Goal: Task Accomplishment & Management: Complete application form

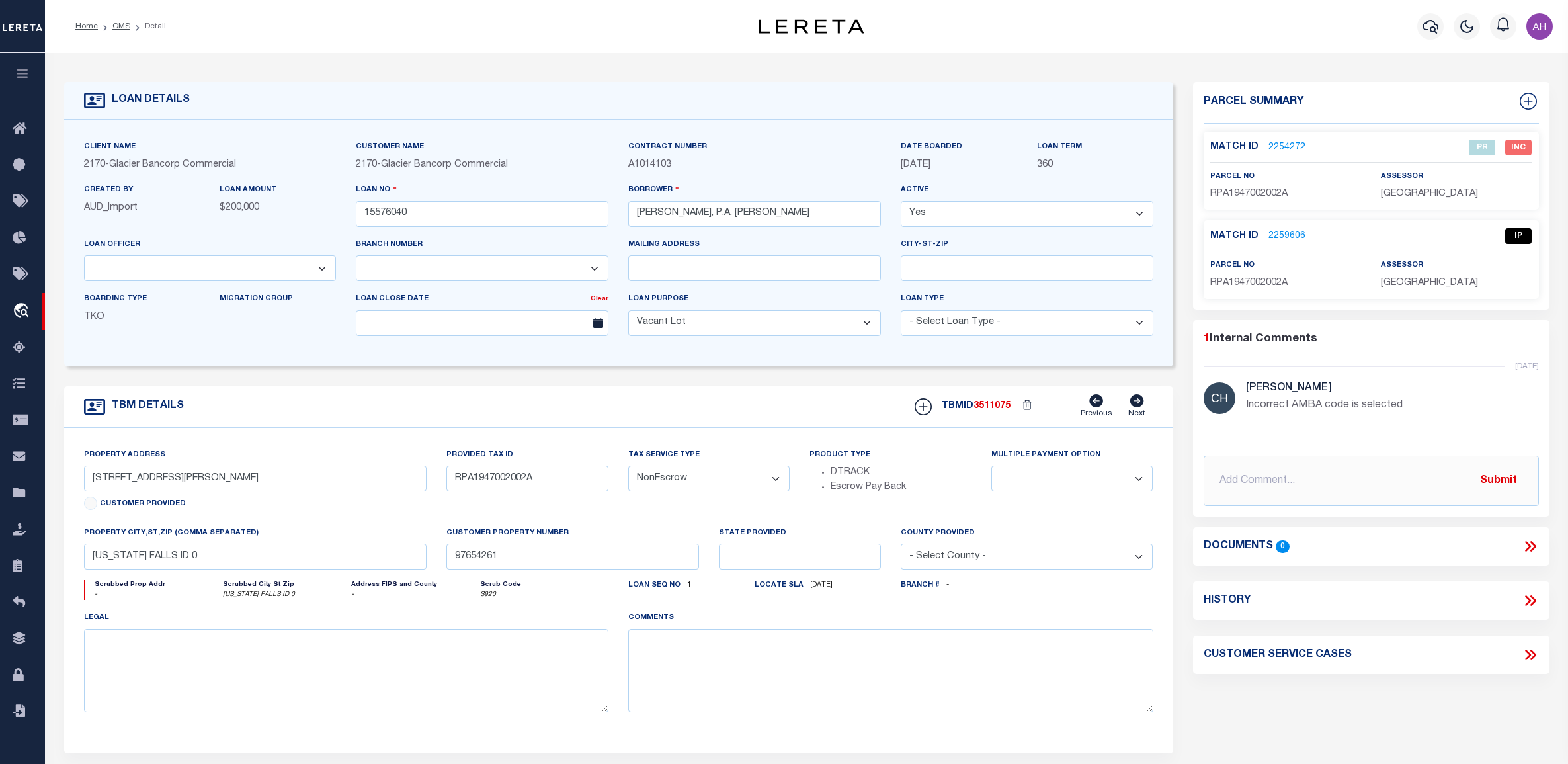
select select "IP"
select select "AGF"
select select "ADD"
select select "167850"
select select "27203"
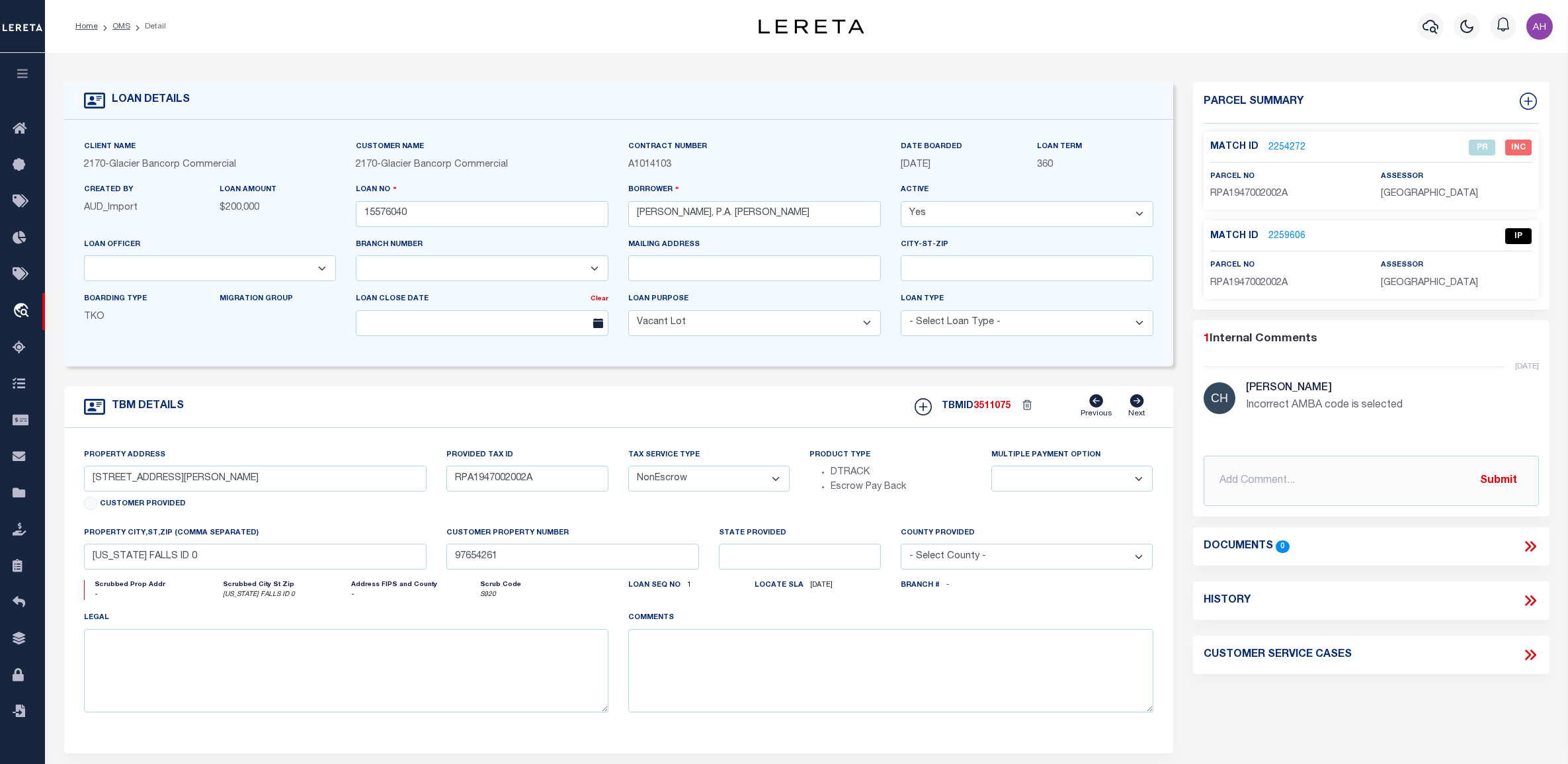
select select "400"
select select "NonEscrow"
click at [1287, 237] on link "2259606" at bounding box center [1286, 237] width 37 height 14
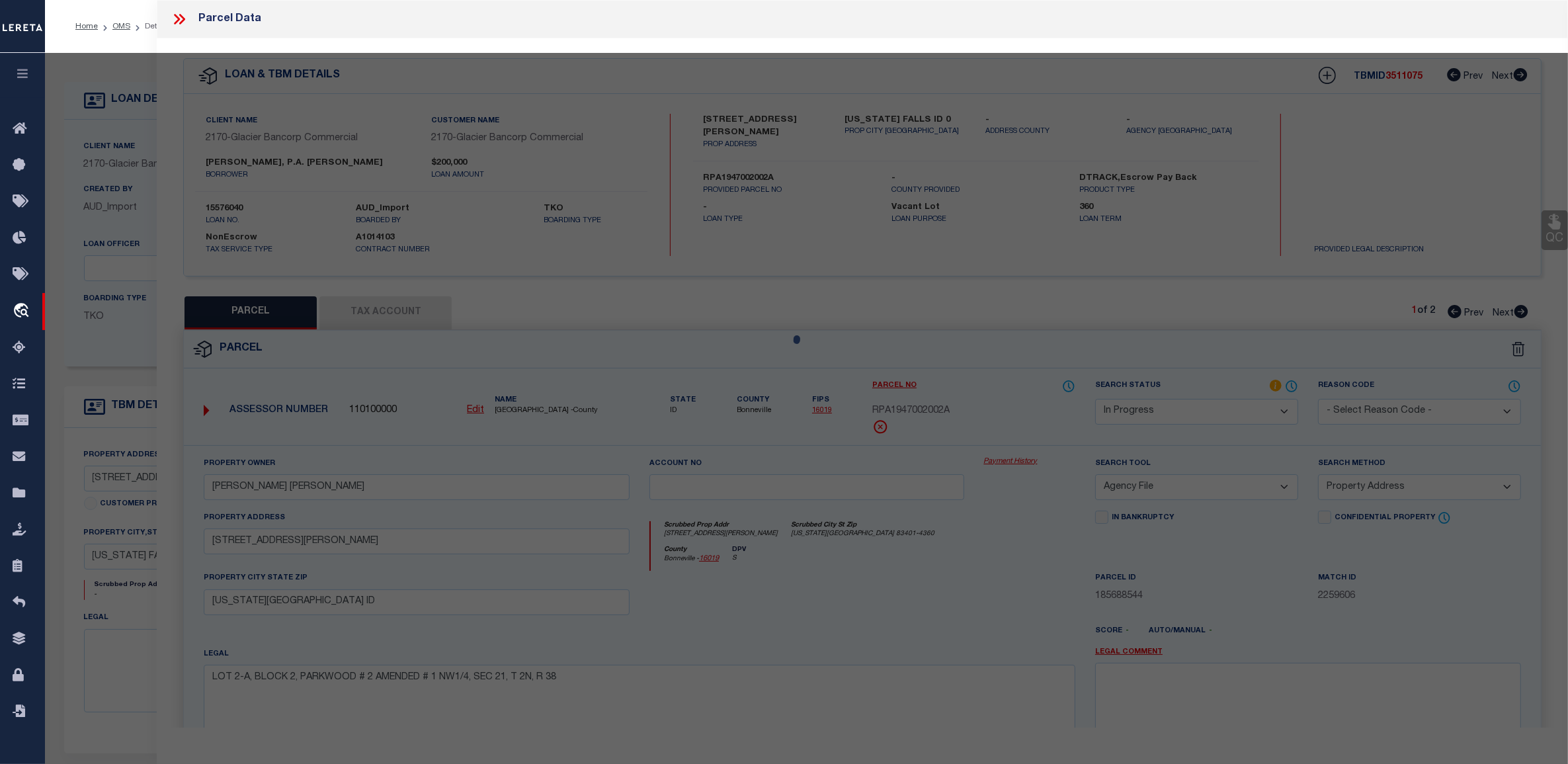
select select "AS"
select select
checkbox input "false"
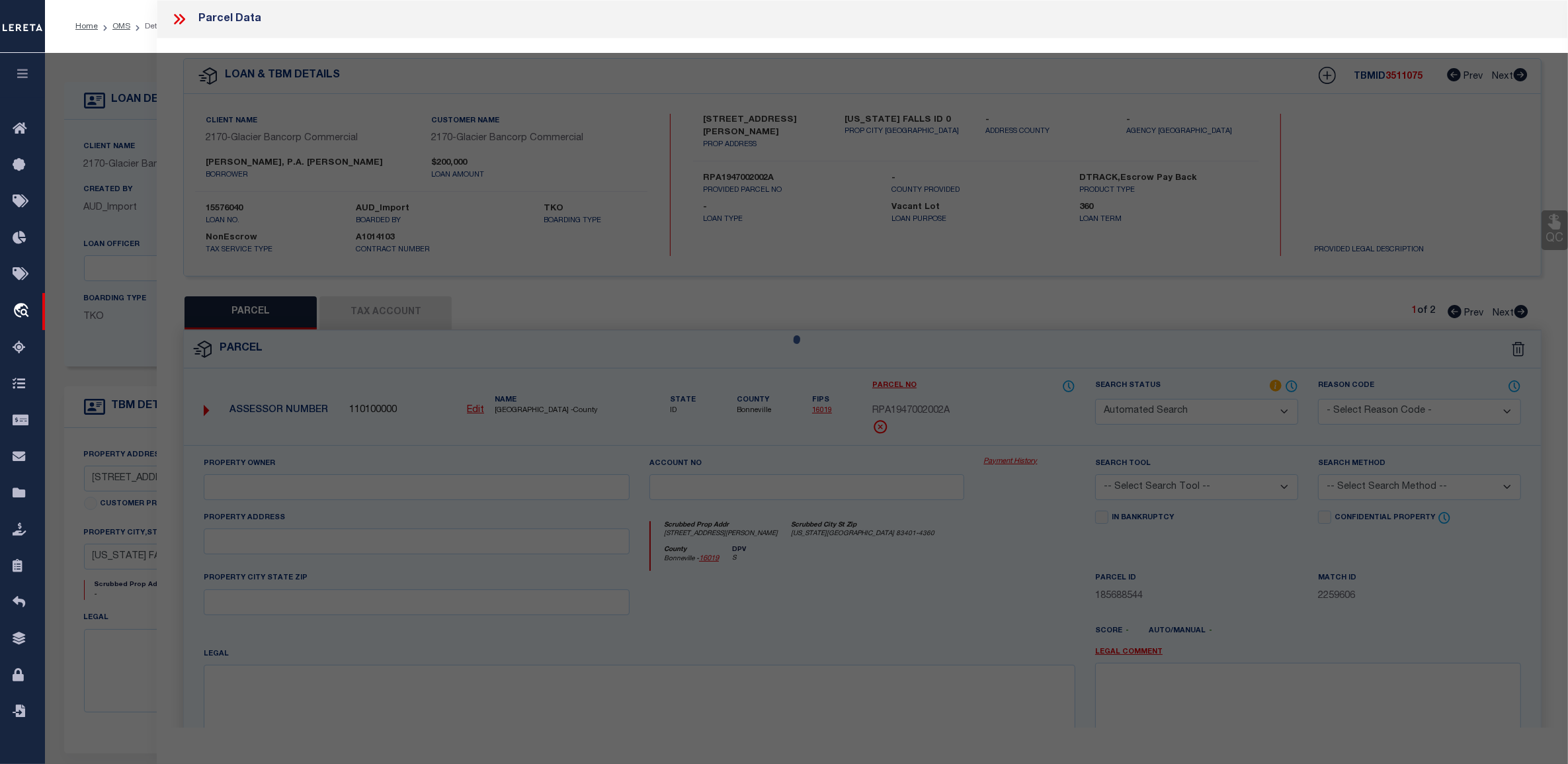
select select "IP"
type input "[PERSON_NAME] [PERSON_NAME]"
select select "AGF"
select select "ADD"
type input "[STREET_ADDRESS][PERSON_NAME]"
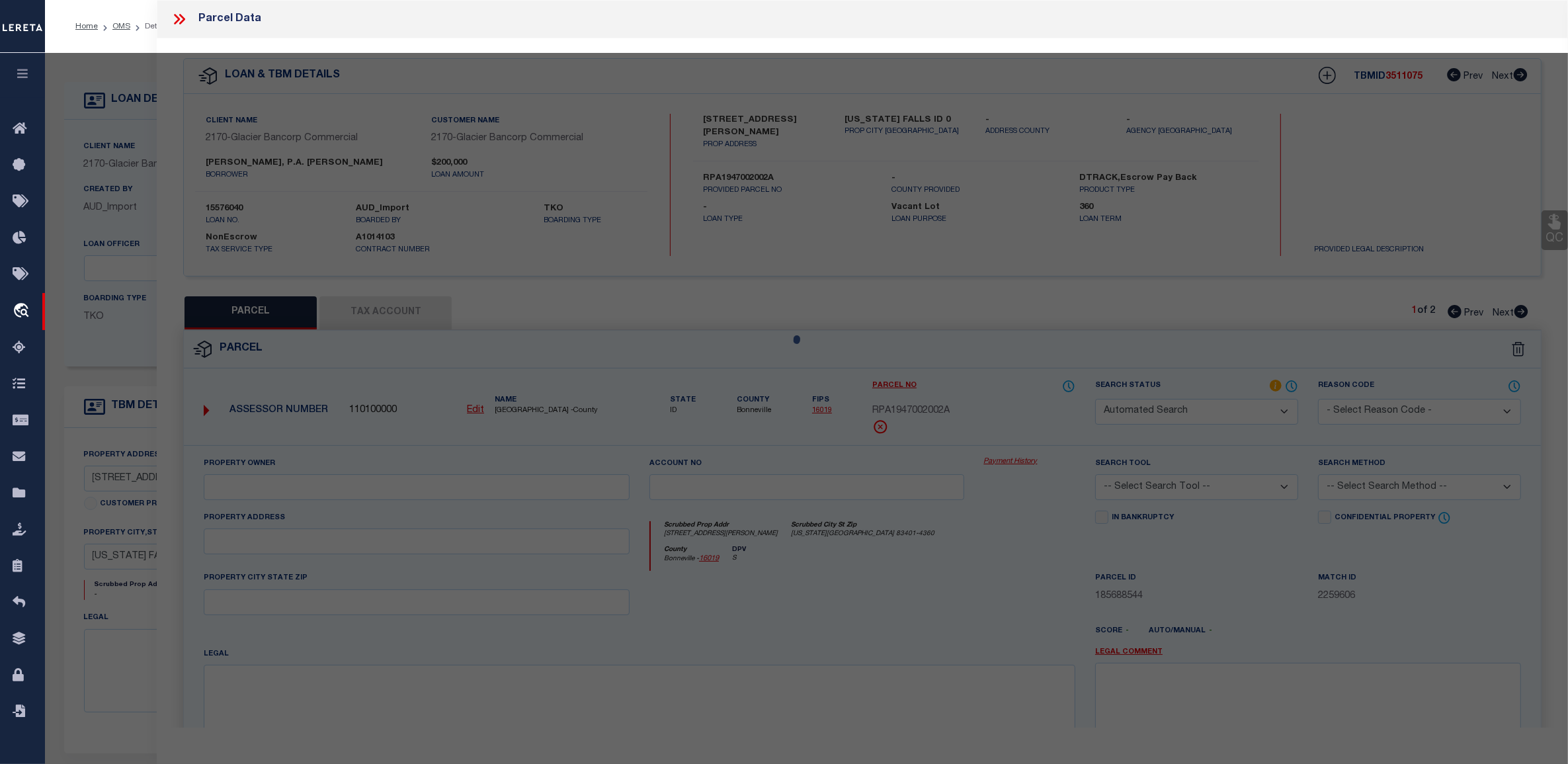
type input "[US_STATE][GEOGRAPHIC_DATA] ID"
type textarea "LOT 2-A, BLOCK 2, PARKWOOD # 2 AMENDED # 1 NW1/4, SEC 21, T 2N, R 38"
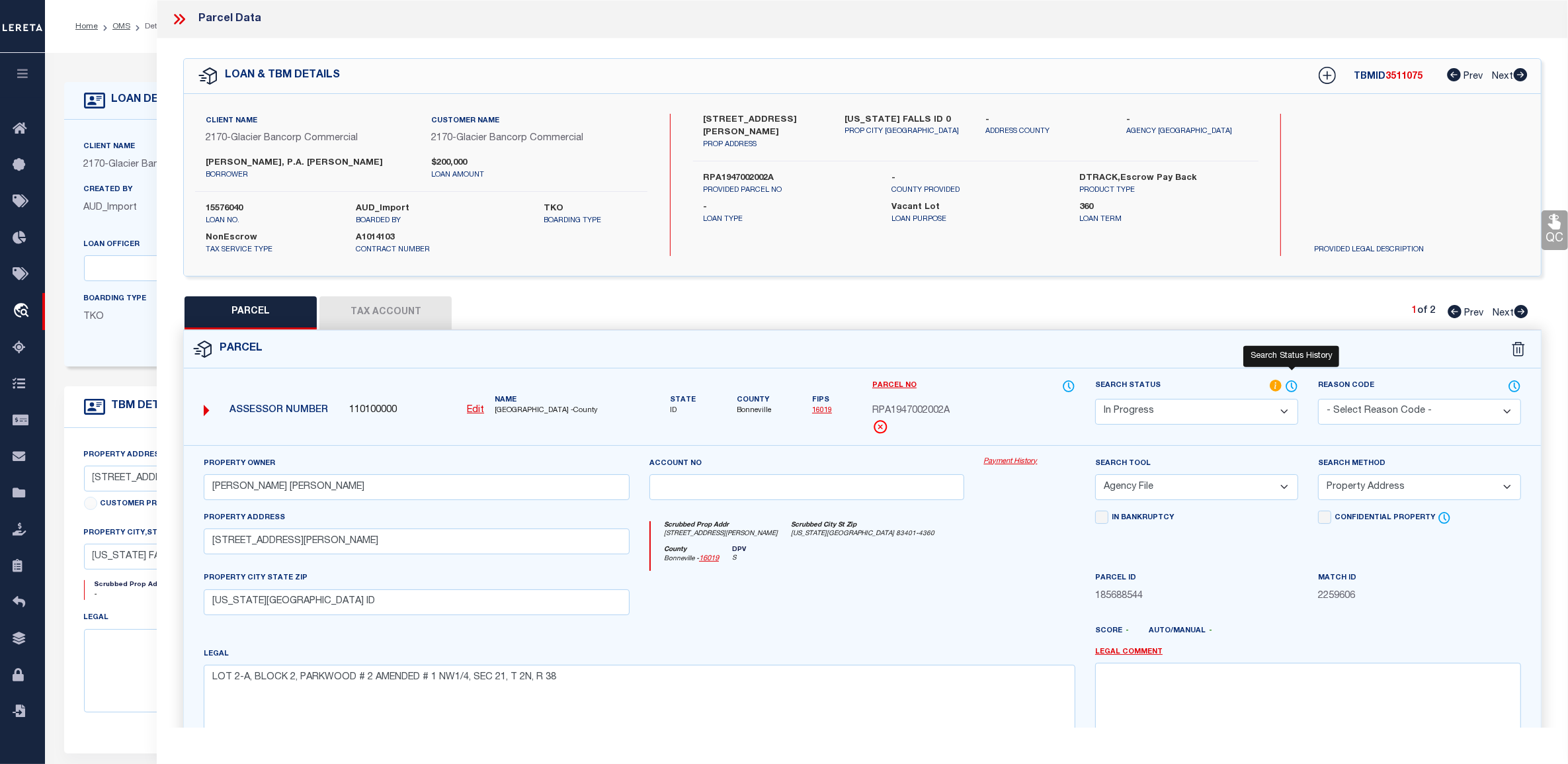
click at [1290, 384] on icon at bounding box center [1291, 386] width 13 height 15
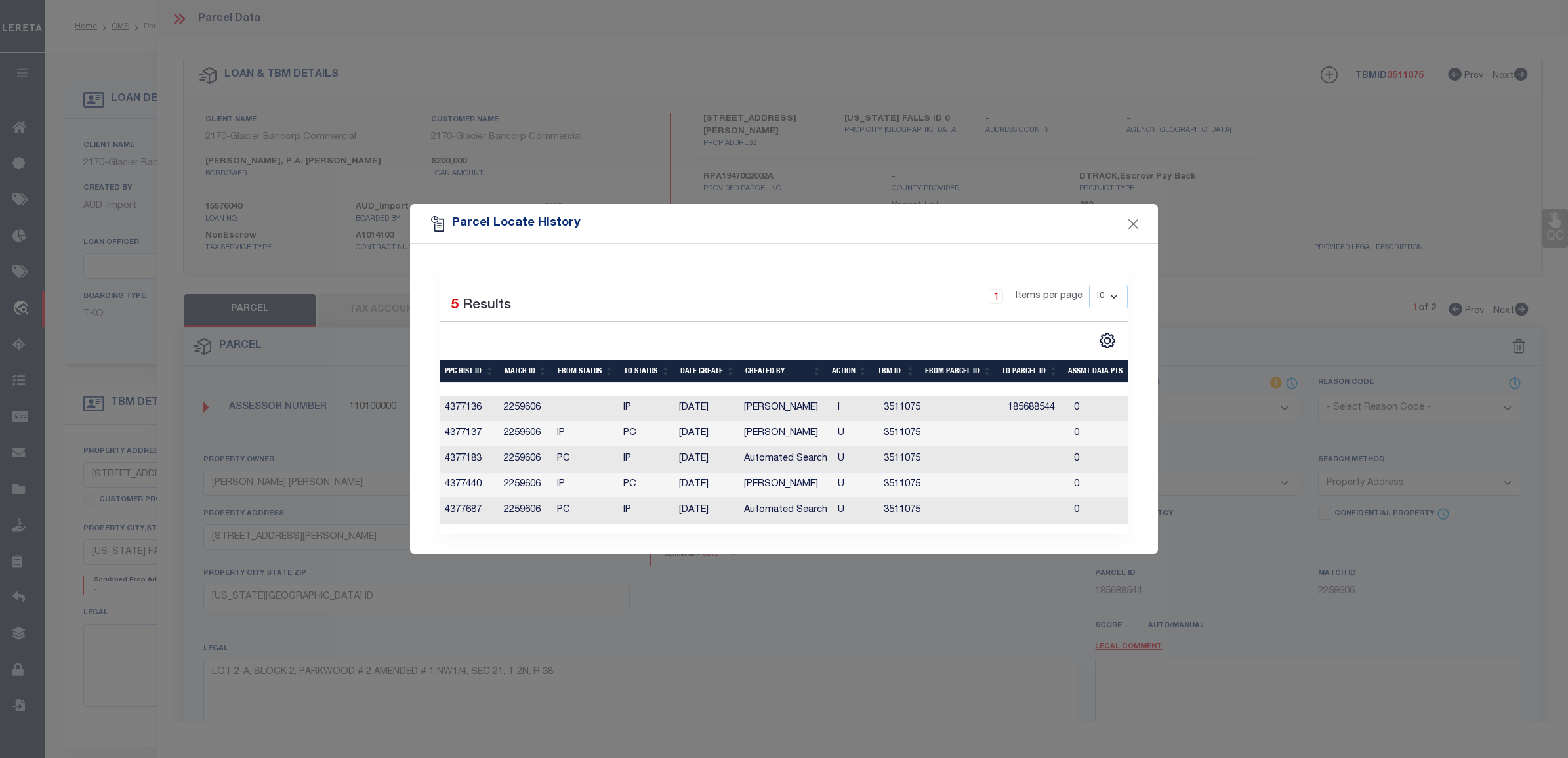
click at [1142, 219] on div "Parcel Locate History" at bounding box center [784, 223] width 748 height 40
click at [1134, 219] on button "Close" at bounding box center [1134, 224] width 17 height 17
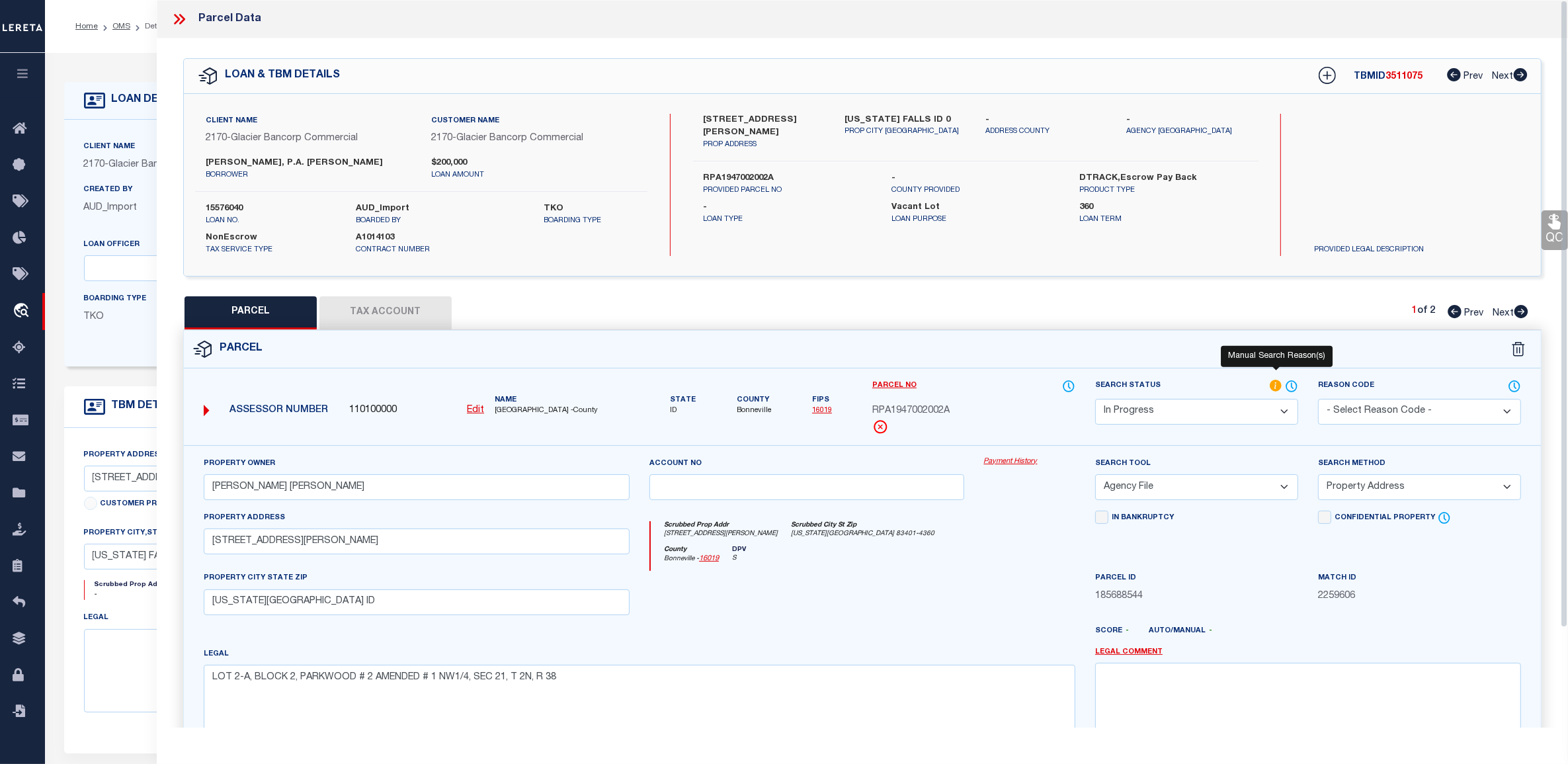
click at [1273, 382] on icon at bounding box center [1275, 385] width 12 height 12
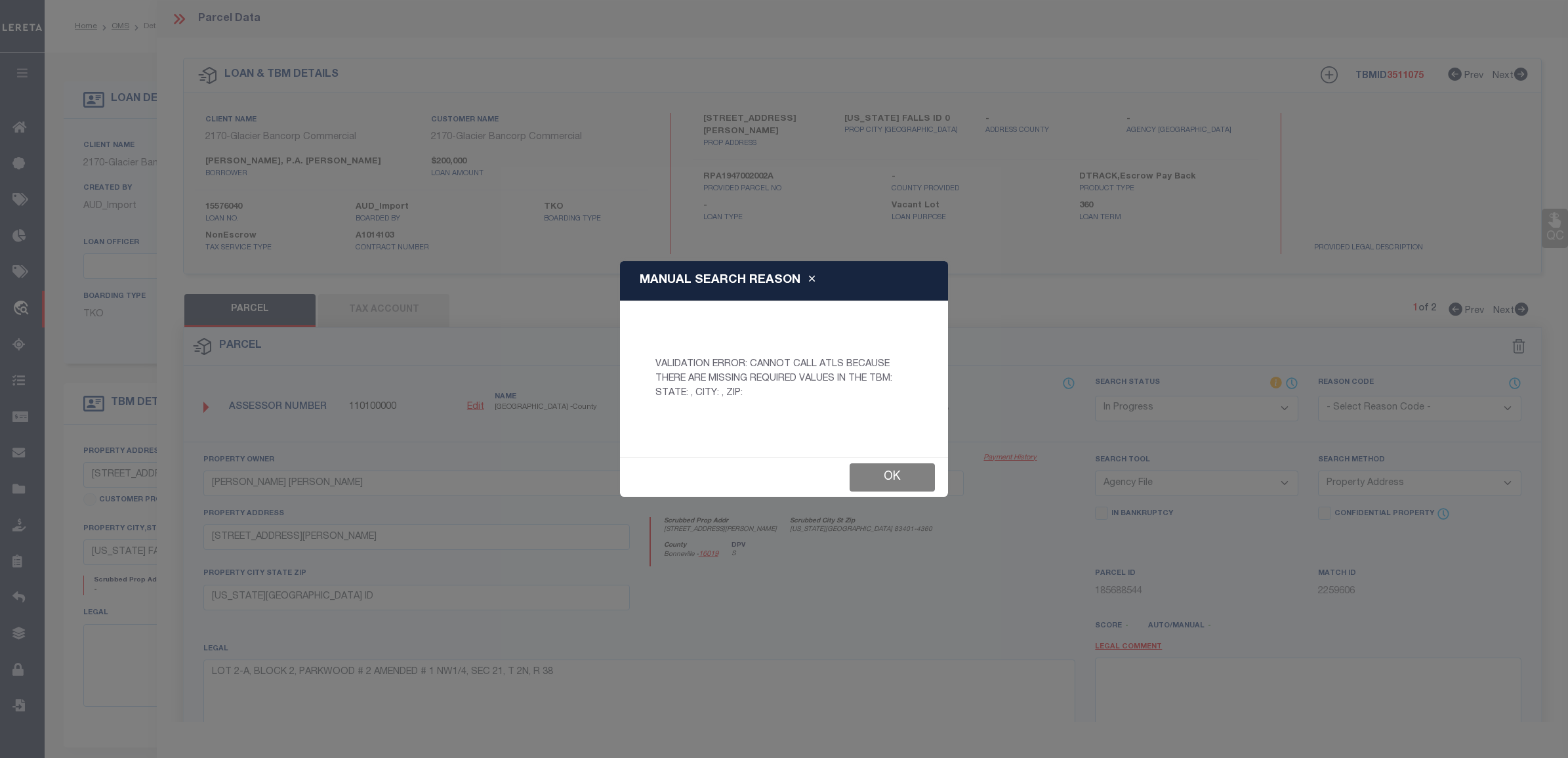
click at [899, 479] on button "Ok" at bounding box center [893, 477] width 86 height 28
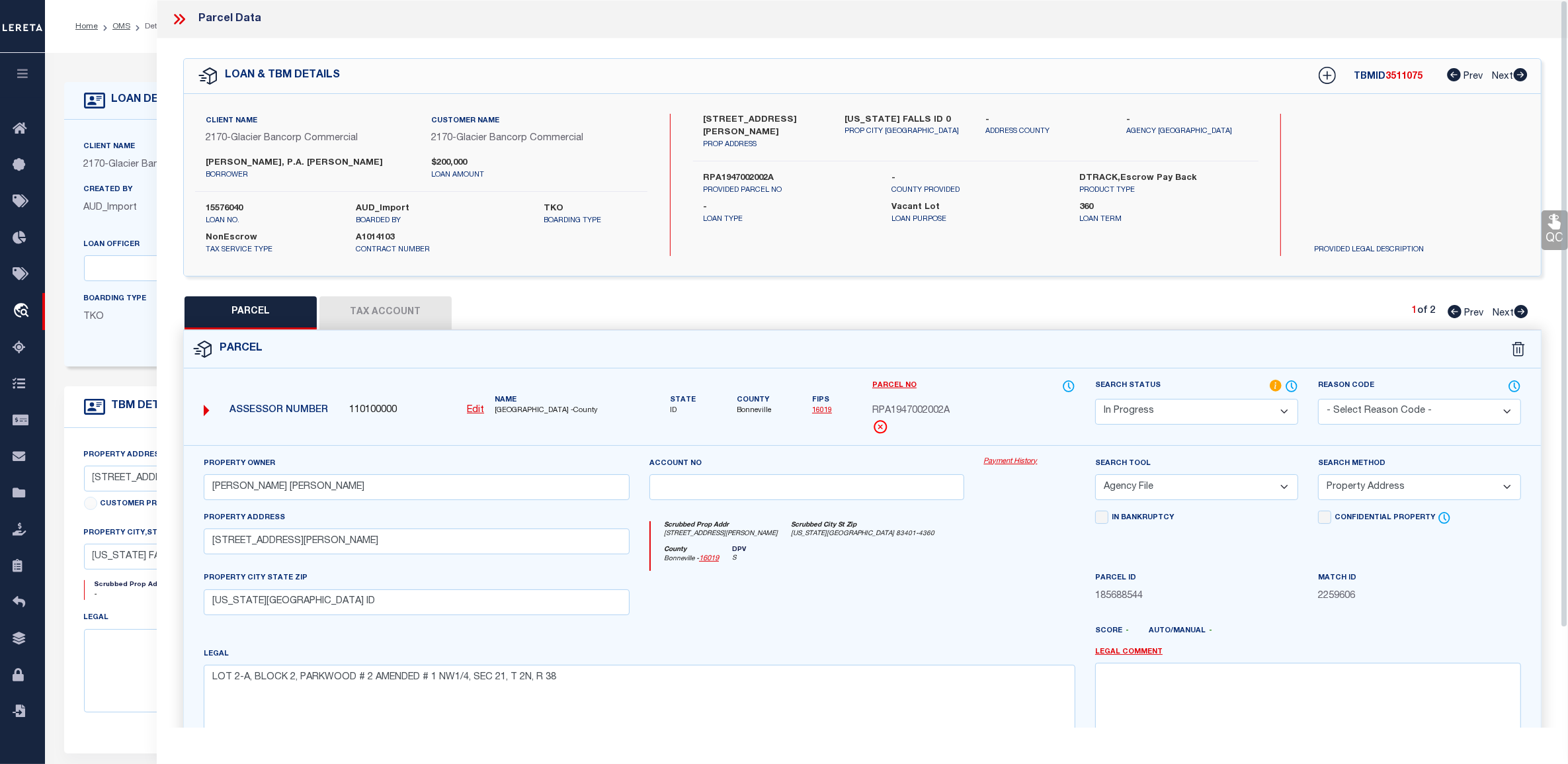
click at [177, 19] on icon at bounding box center [180, 19] width 17 height 17
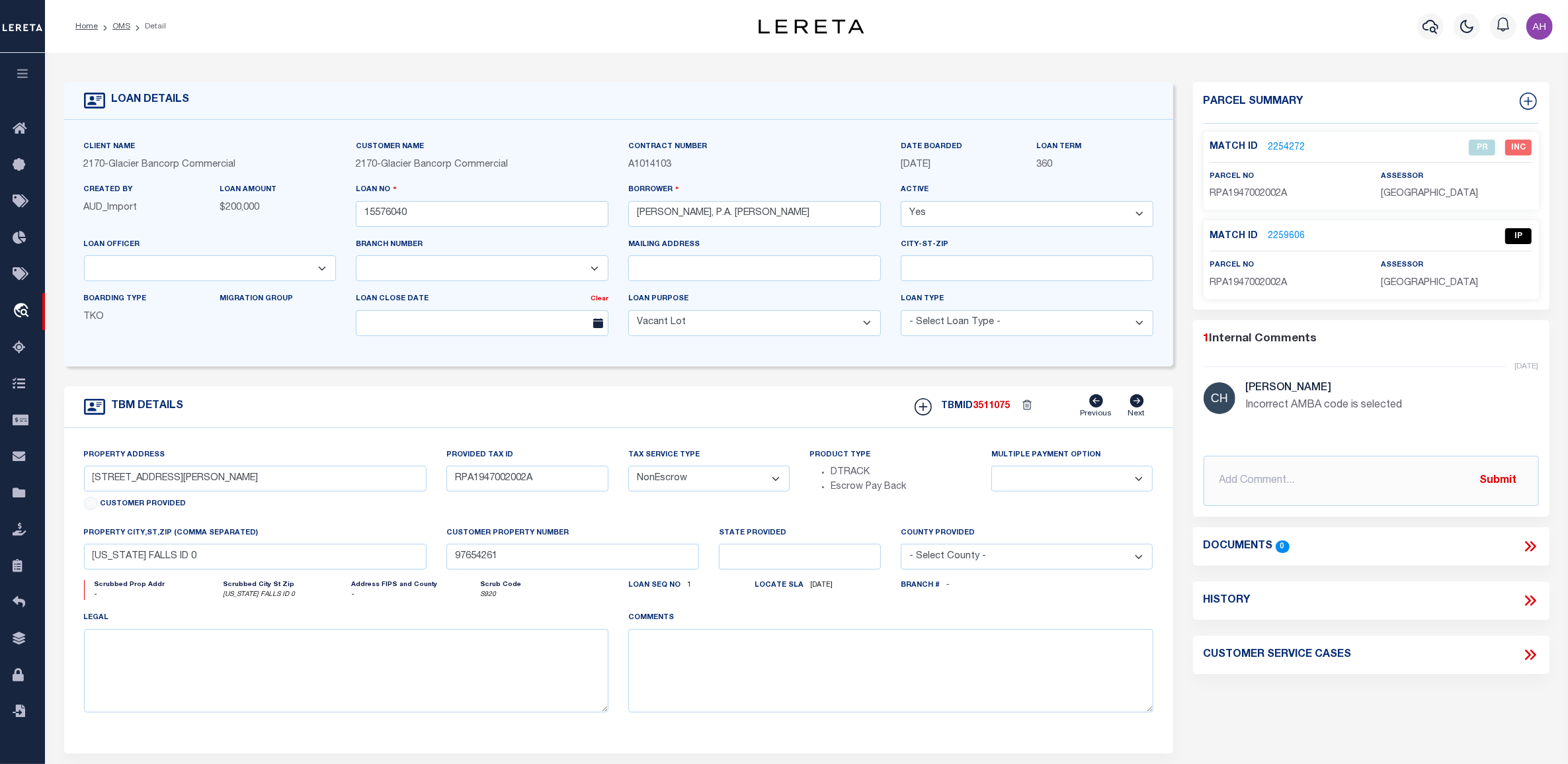
click at [246, 600] on icon "[US_STATE] FALLS ID 0" at bounding box center [285, 595] width 125 height 10
click at [1288, 232] on link "2259606" at bounding box center [1286, 237] width 37 height 14
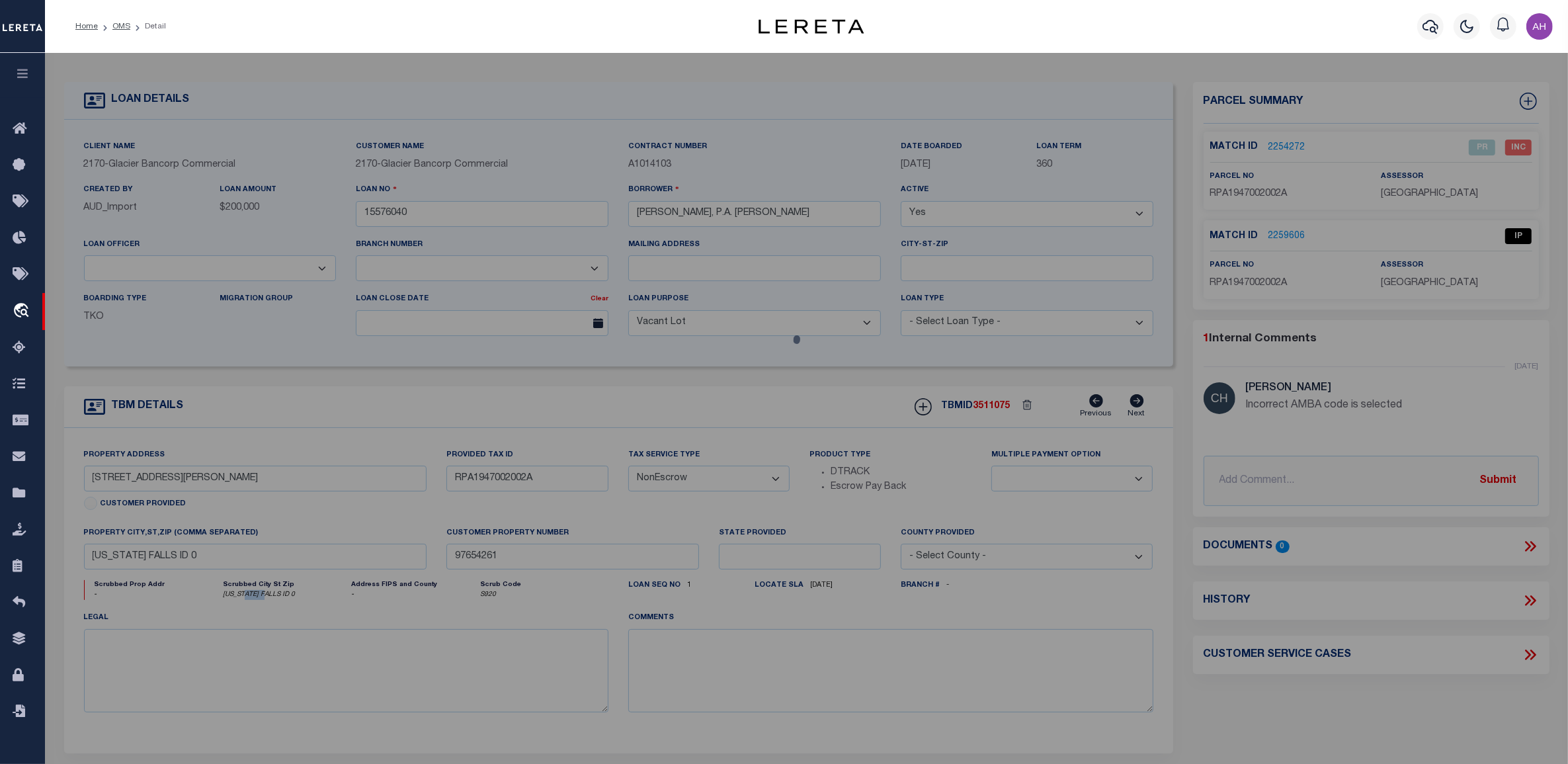
select select "AS"
select select
checkbox input "false"
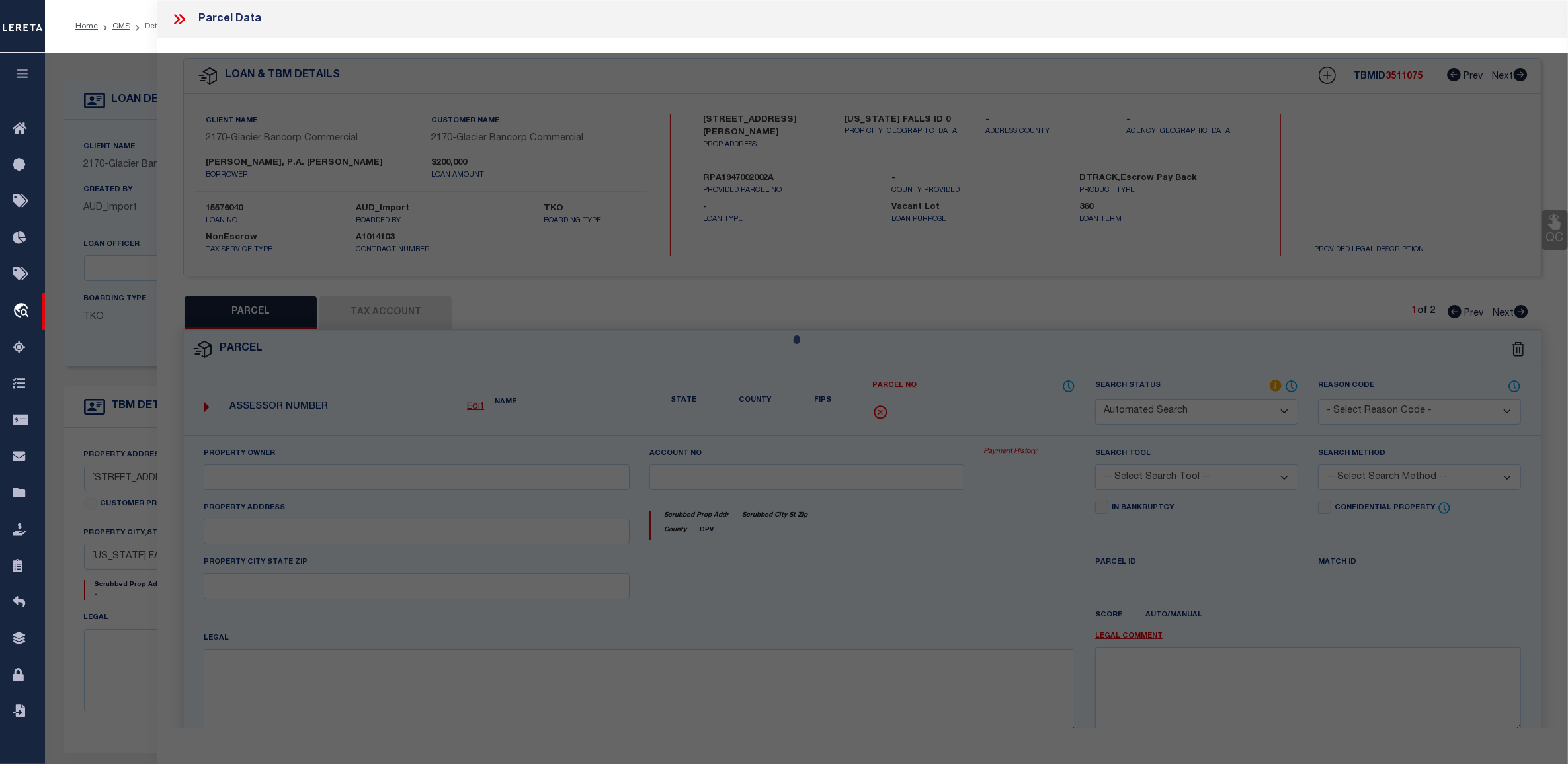
select select "IP"
type input "[PERSON_NAME] [PERSON_NAME]"
select select "AGF"
select select "ADD"
type input "[STREET_ADDRESS][PERSON_NAME]"
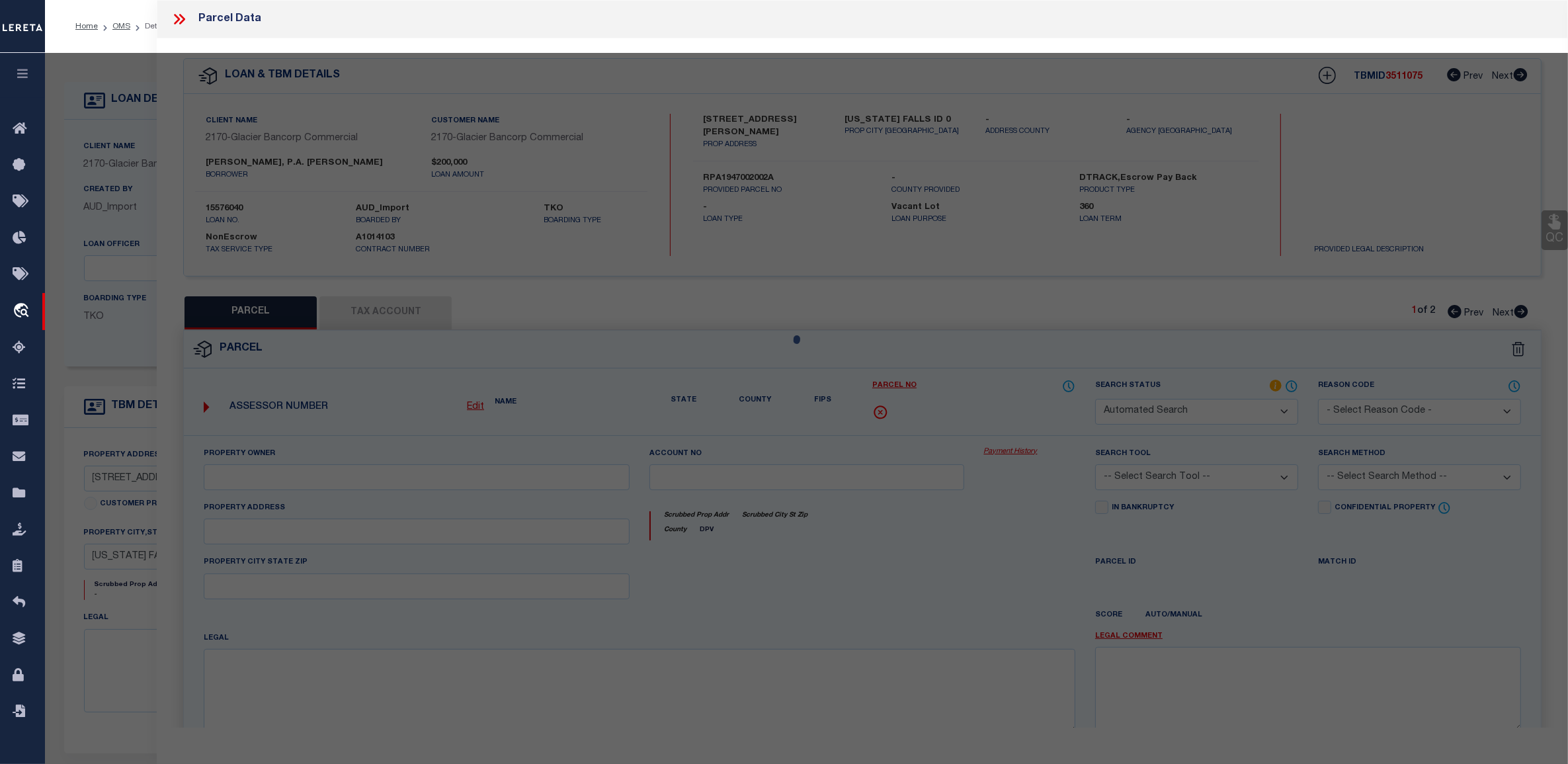
type input "[US_STATE][GEOGRAPHIC_DATA] ID"
type textarea "LOT 2-A, BLOCK 2, PARKWOOD # 2 AMENDED # 1 NW1/4, SEC 21, T 2N, R 38"
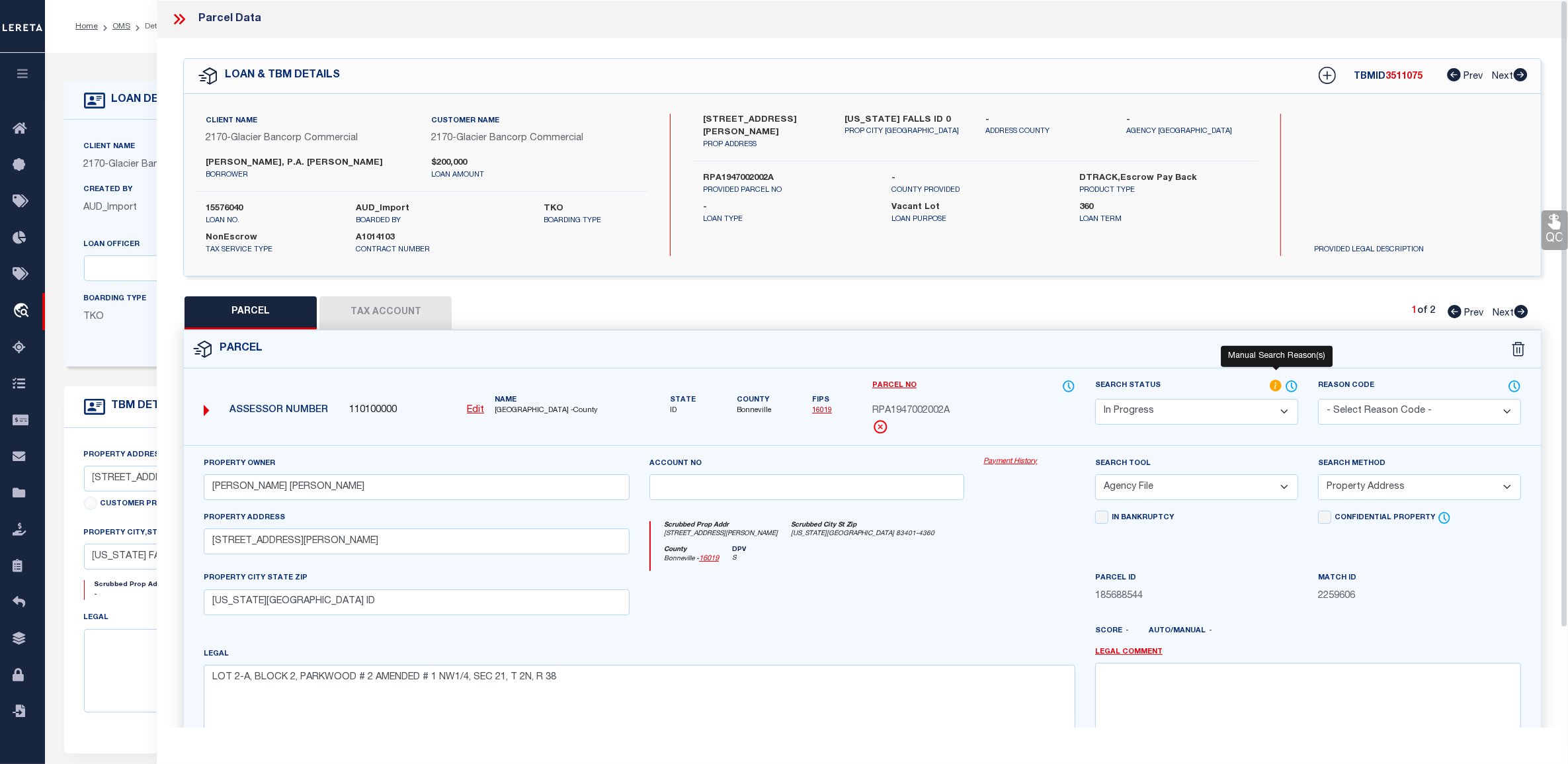
click at [1275, 384] on icon at bounding box center [1275, 385] width 12 height 12
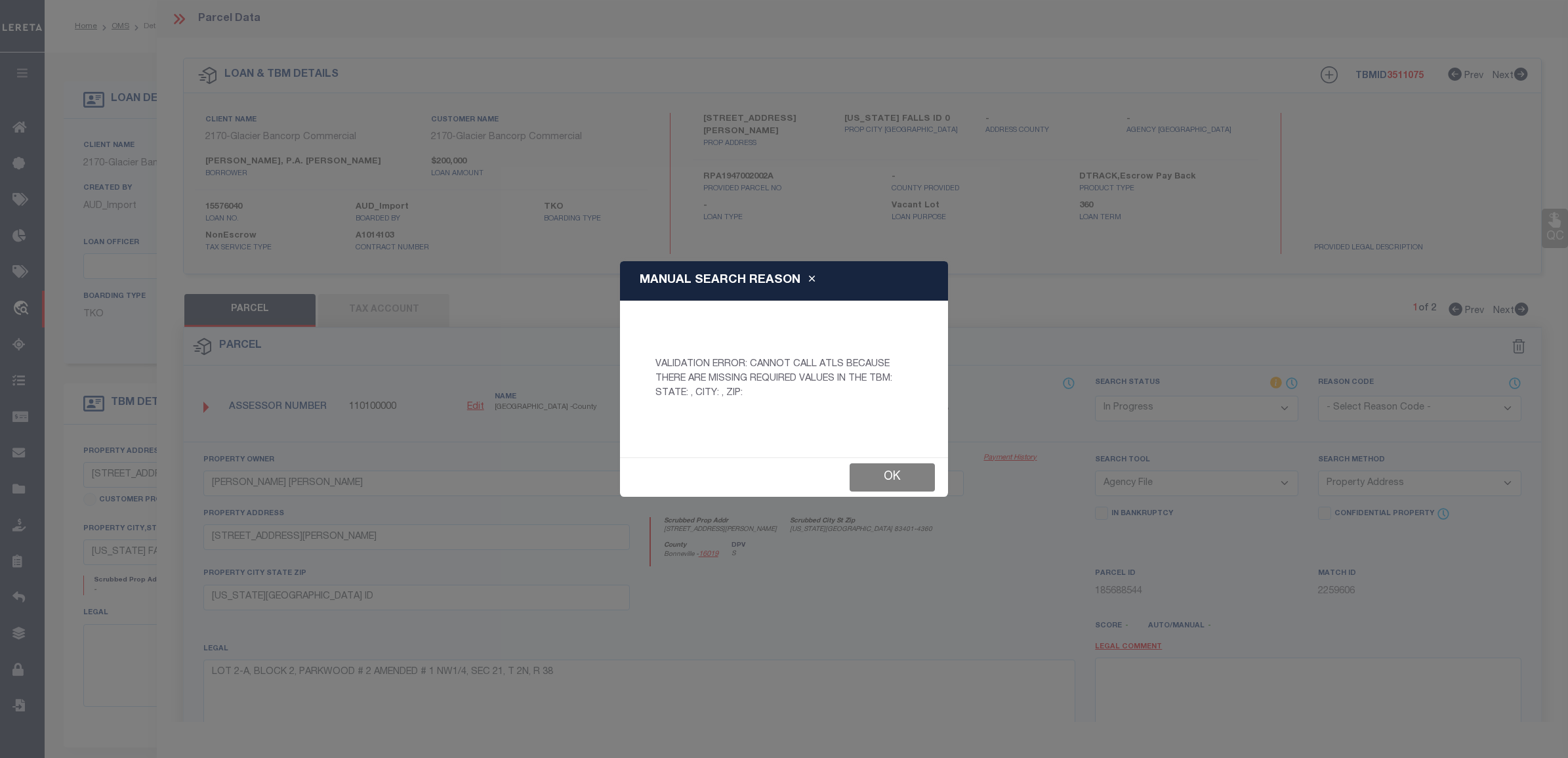
click at [870, 476] on button "Ok" at bounding box center [893, 477] width 86 height 28
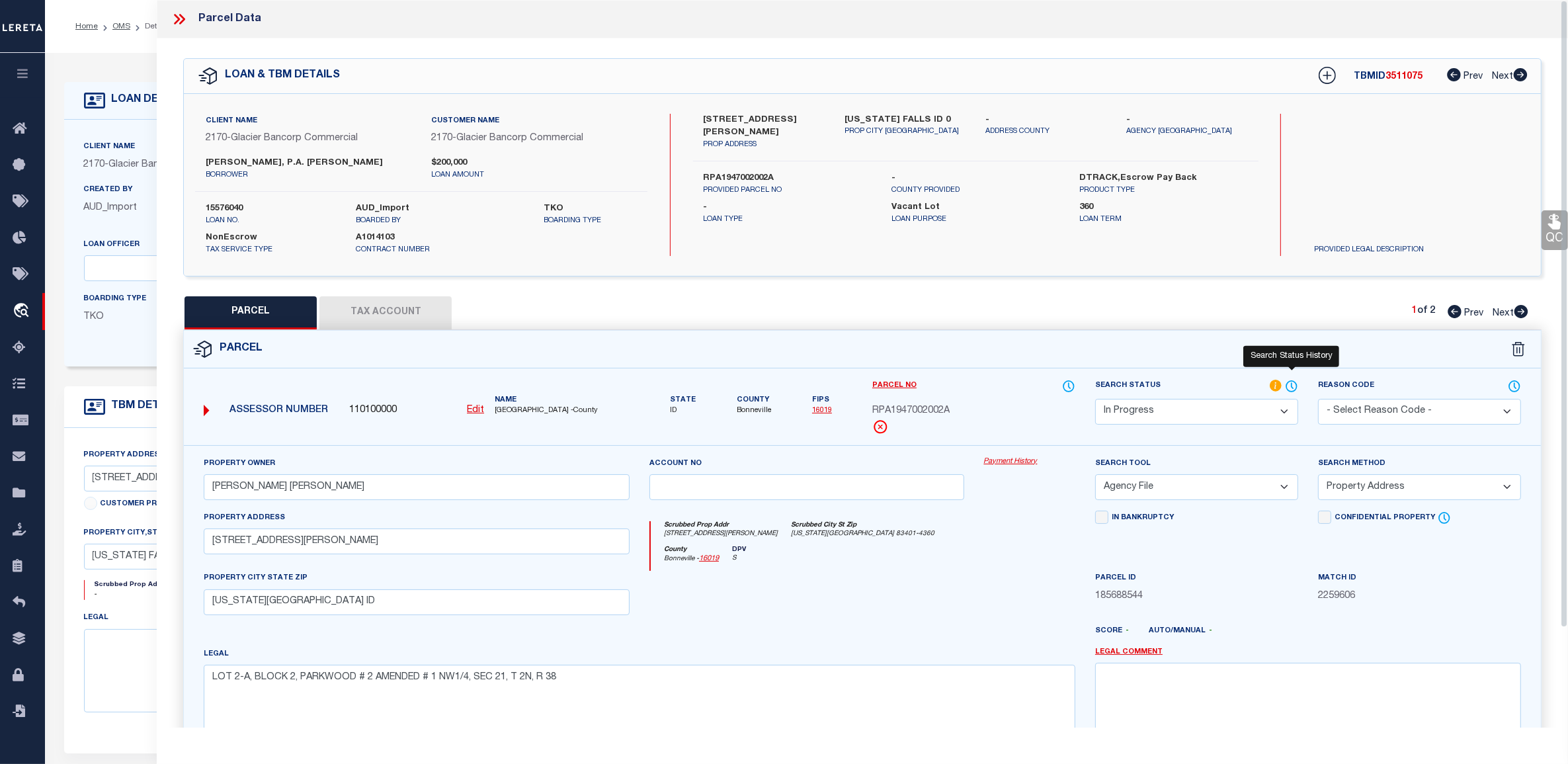
click at [1293, 382] on icon at bounding box center [1291, 386] width 13 height 15
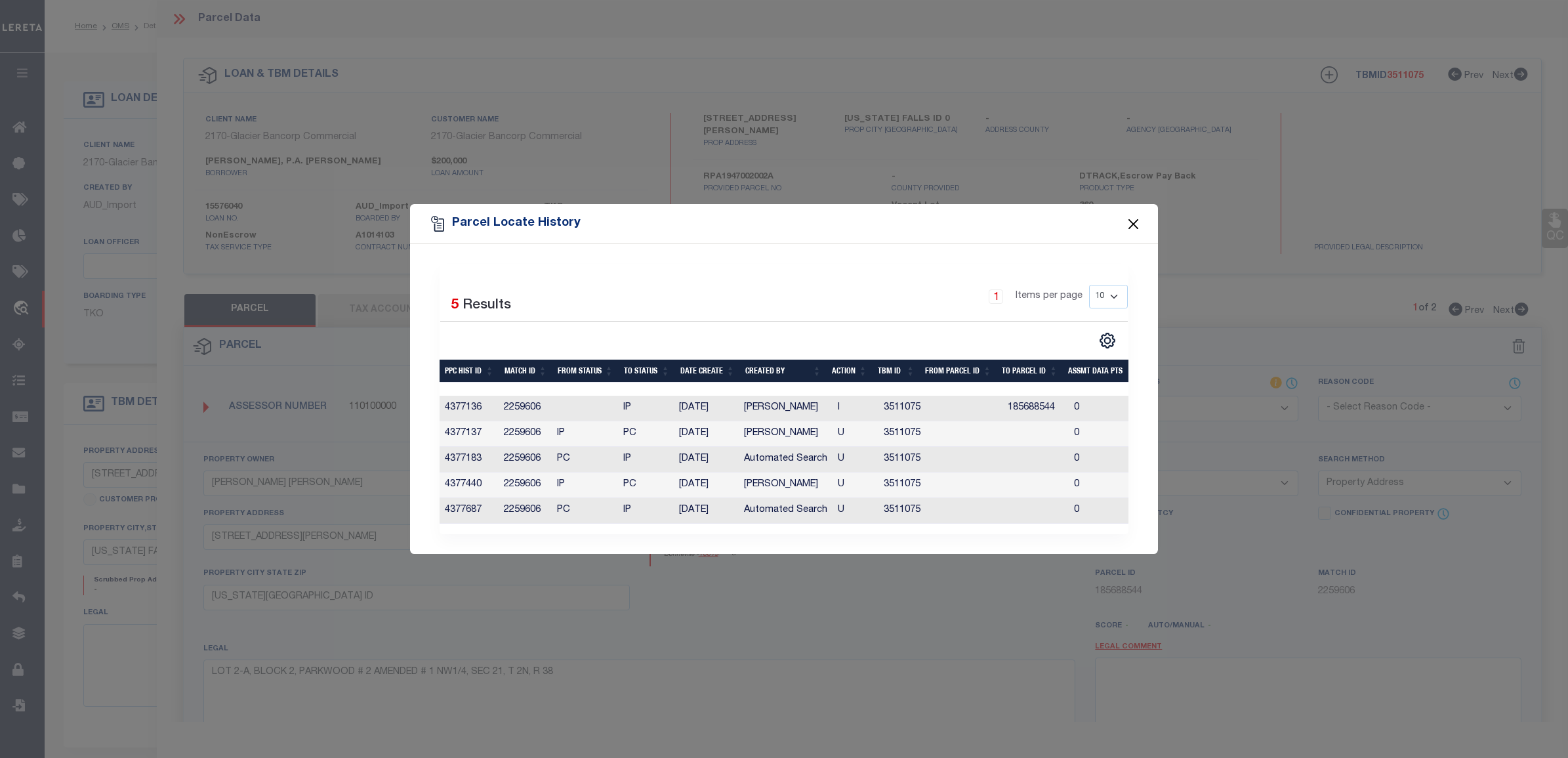
click at [1136, 218] on button "Close" at bounding box center [1134, 224] width 17 height 17
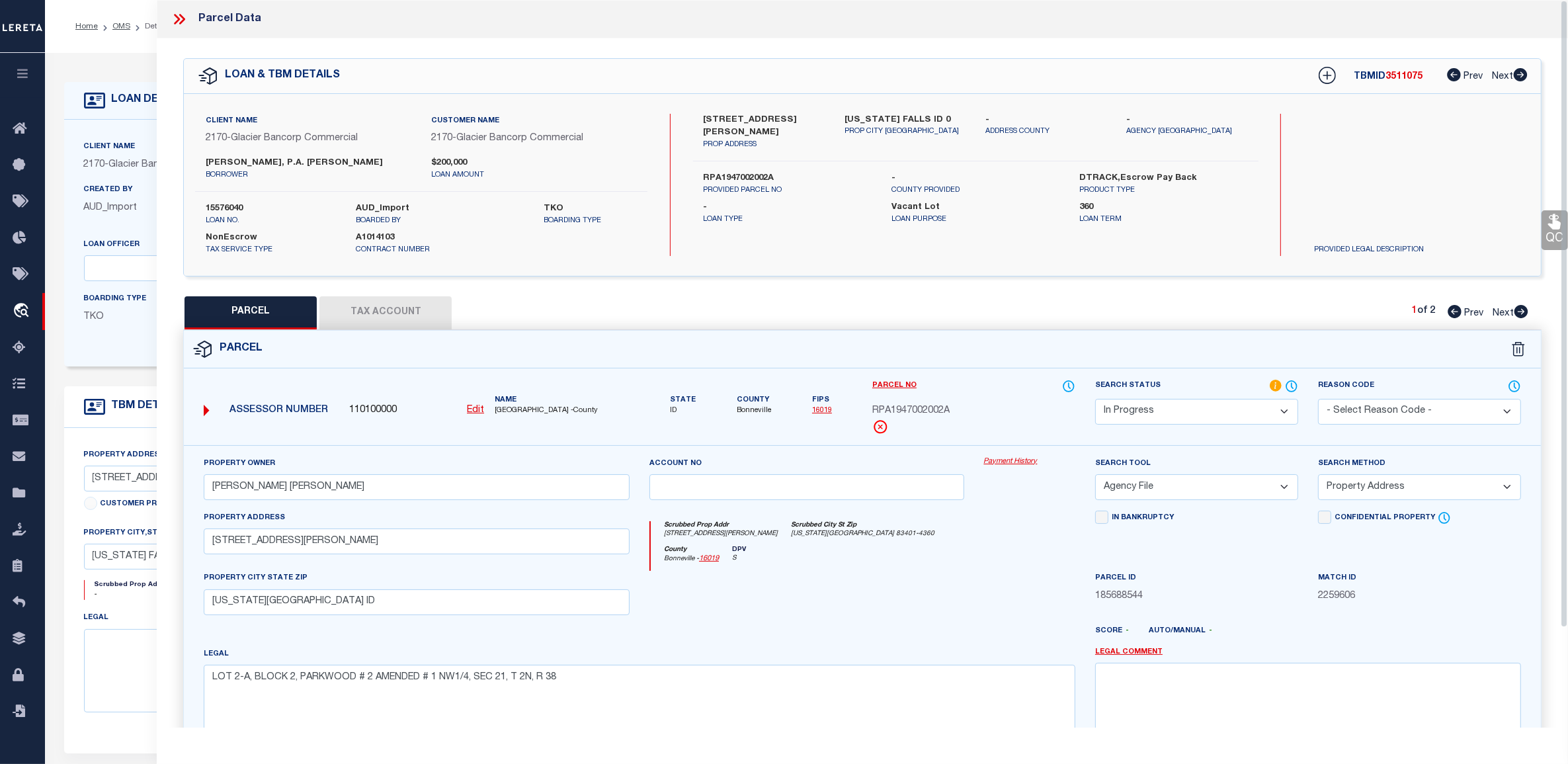
click at [183, 18] on icon at bounding box center [182, 19] width 6 height 10
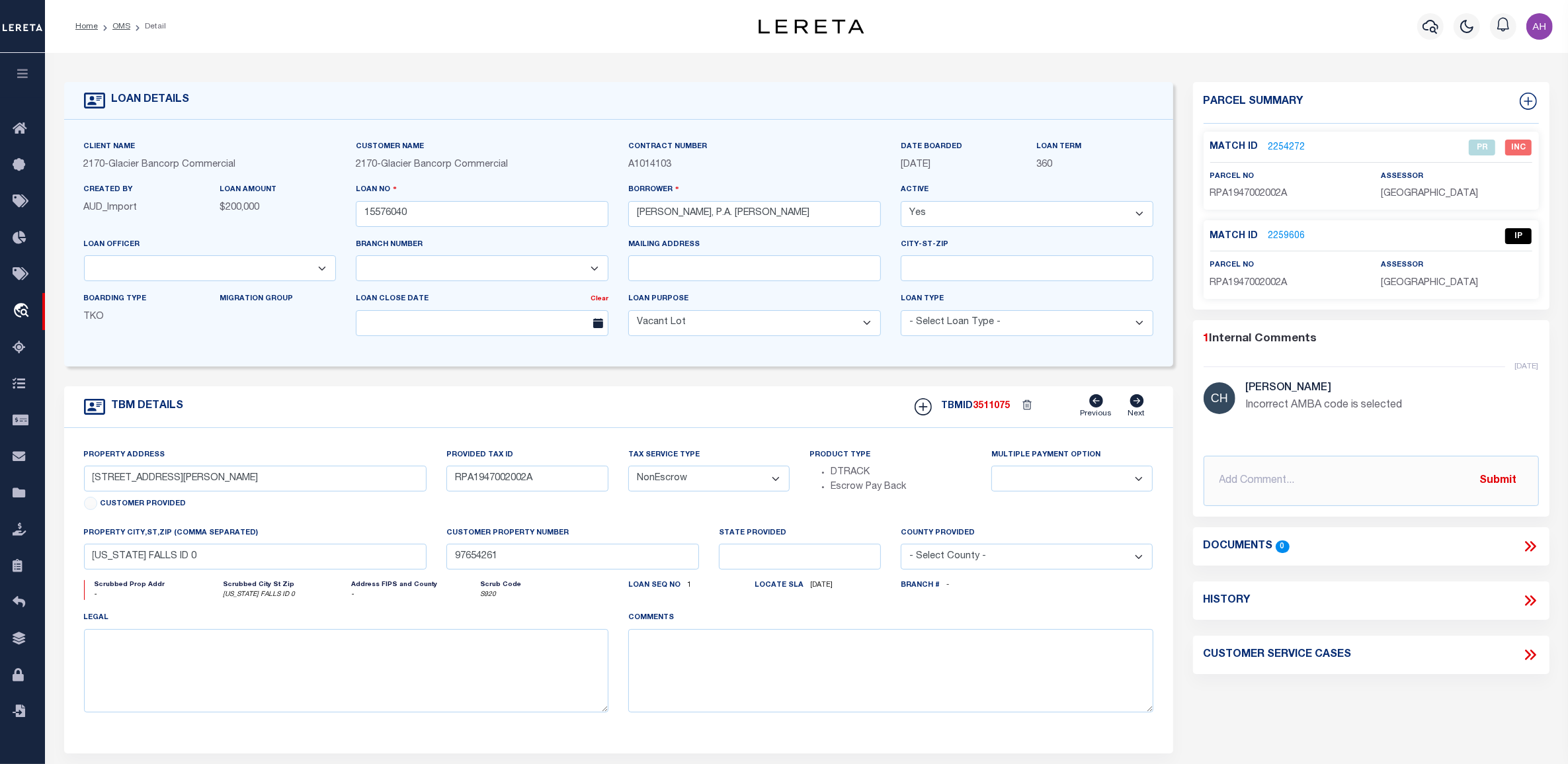
click at [1293, 235] on link "2259606" at bounding box center [1286, 237] width 37 height 14
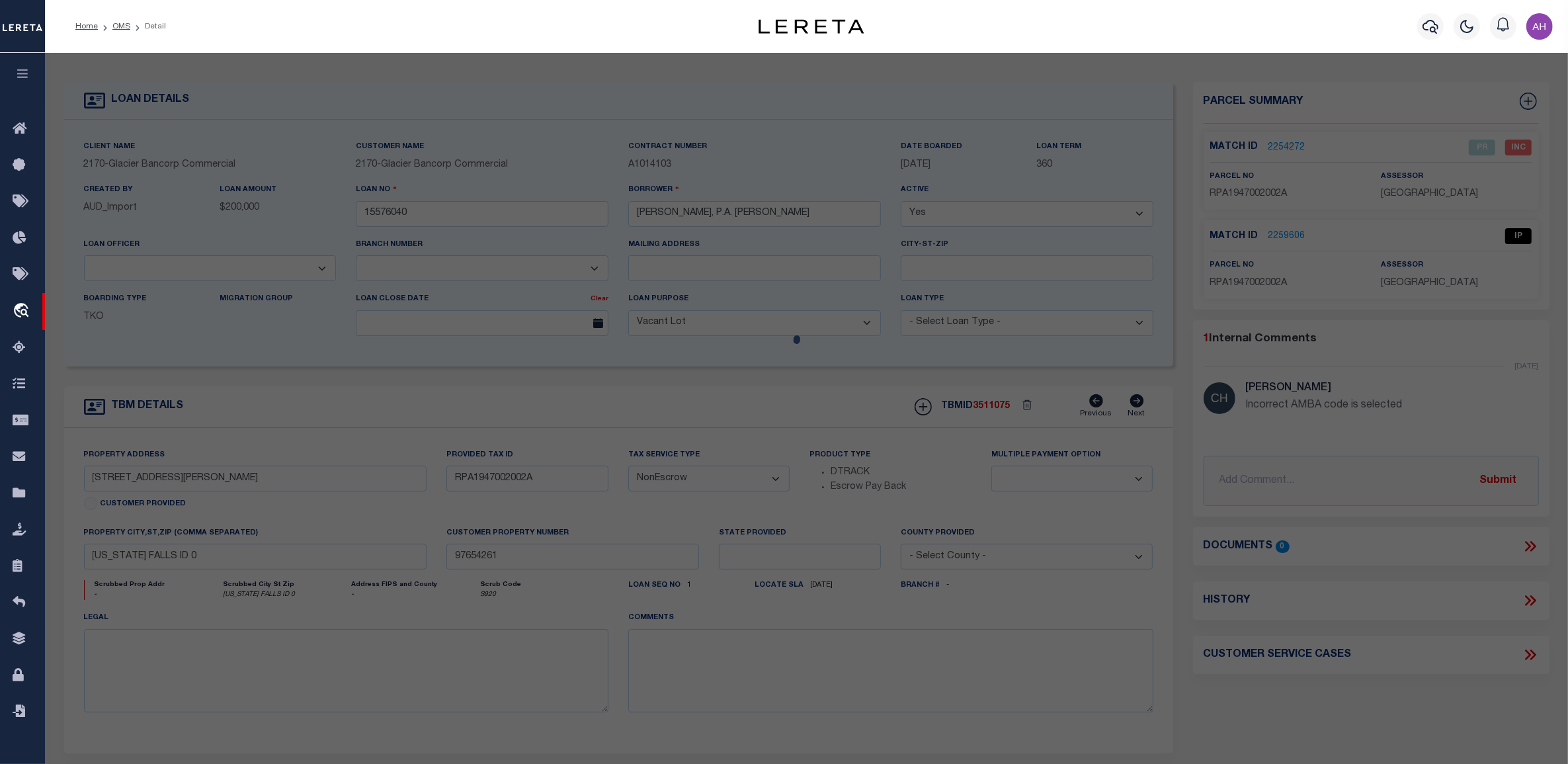
select select "AS"
select select
checkbox input "false"
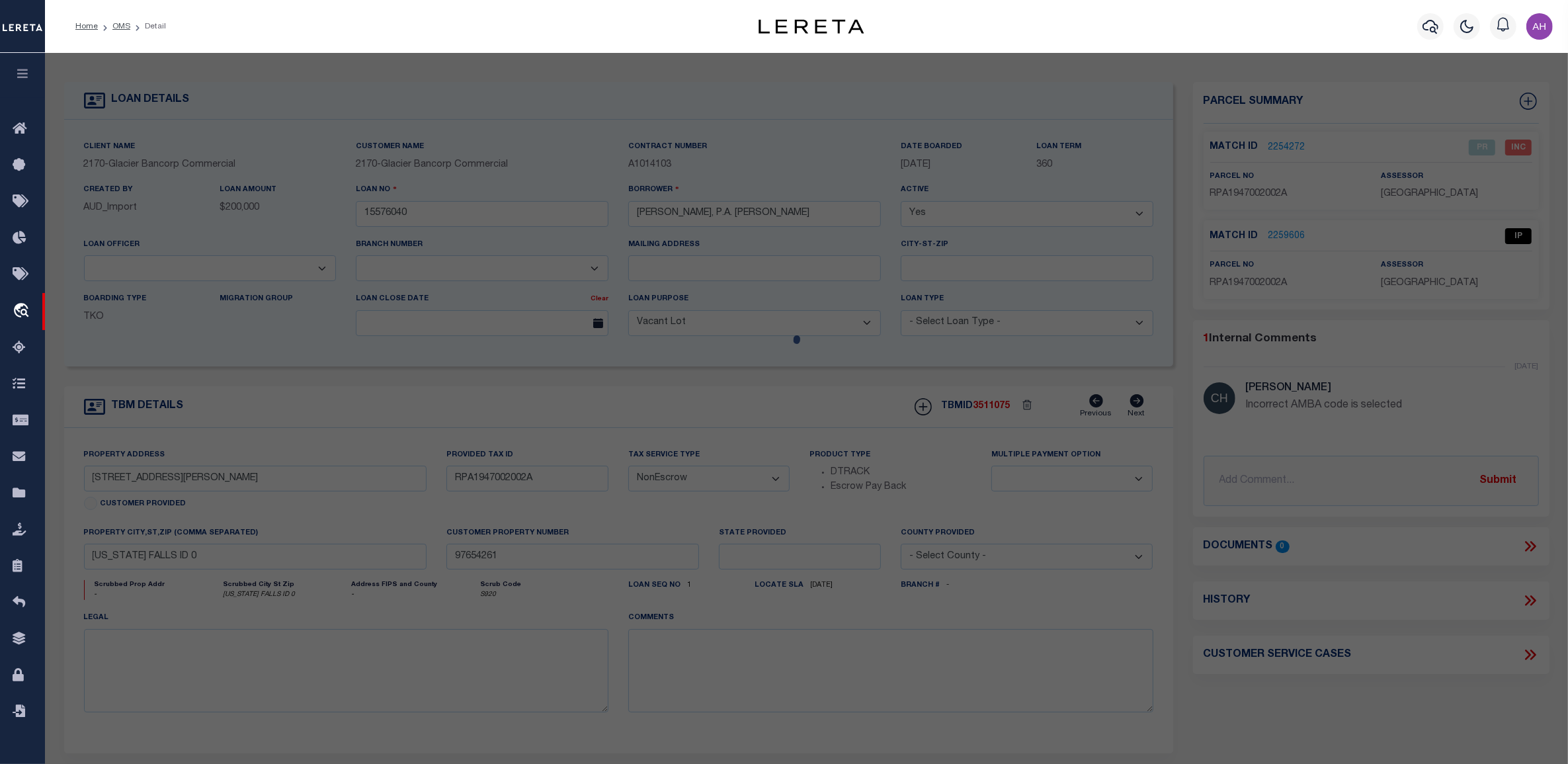
select select "IP"
type input "[PERSON_NAME] [PERSON_NAME]"
select select "AGF"
select select "ADD"
type input "[STREET_ADDRESS][PERSON_NAME]"
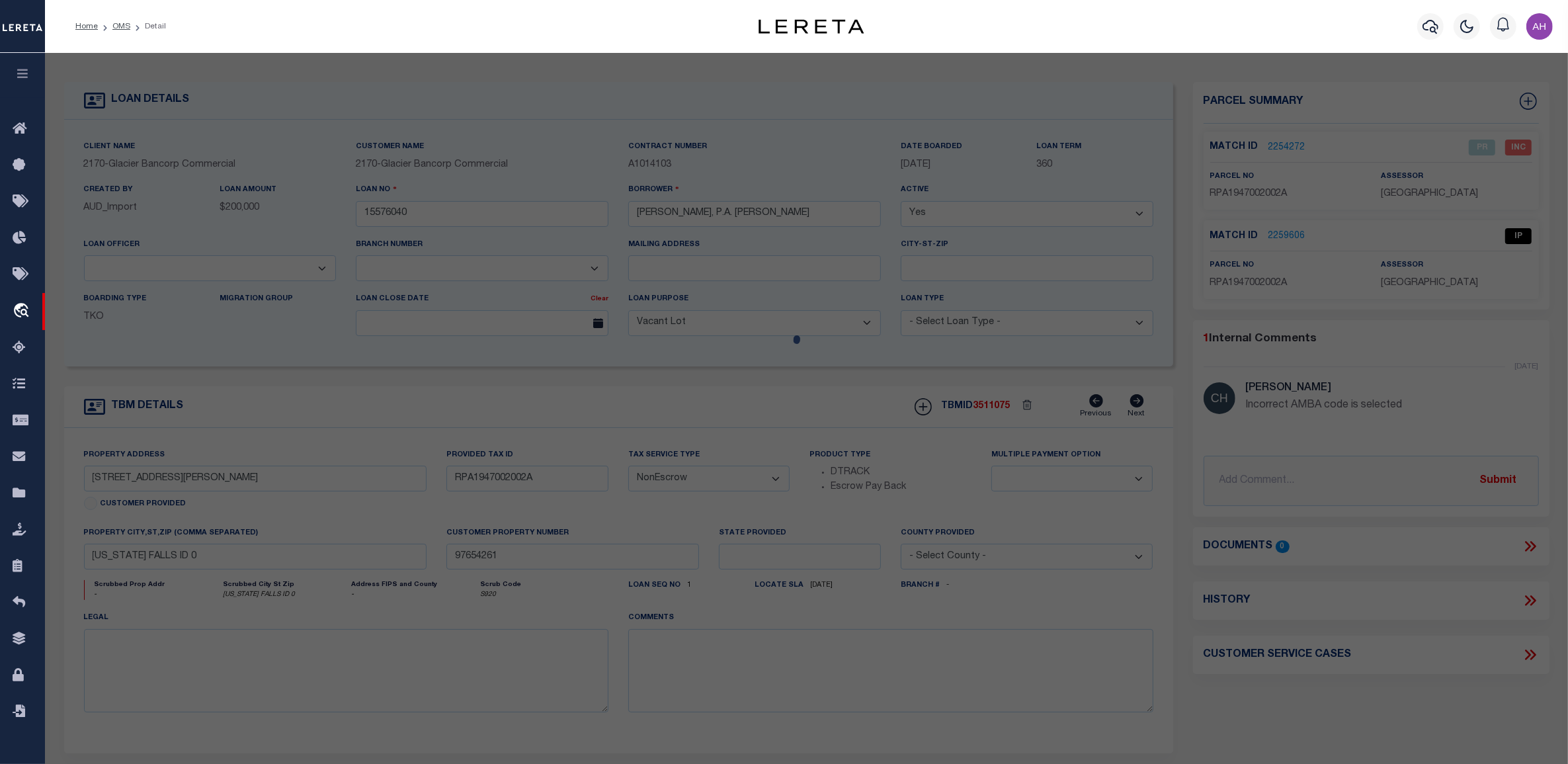
type input "[US_STATE][GEOGRAPHIC_DATA] ID"
type textarea "LOT 2-A, BLOCK 2, PARKWOOD # 2 AMENDED # 1 NW1/4, SEC 21, T 2N, R 38"
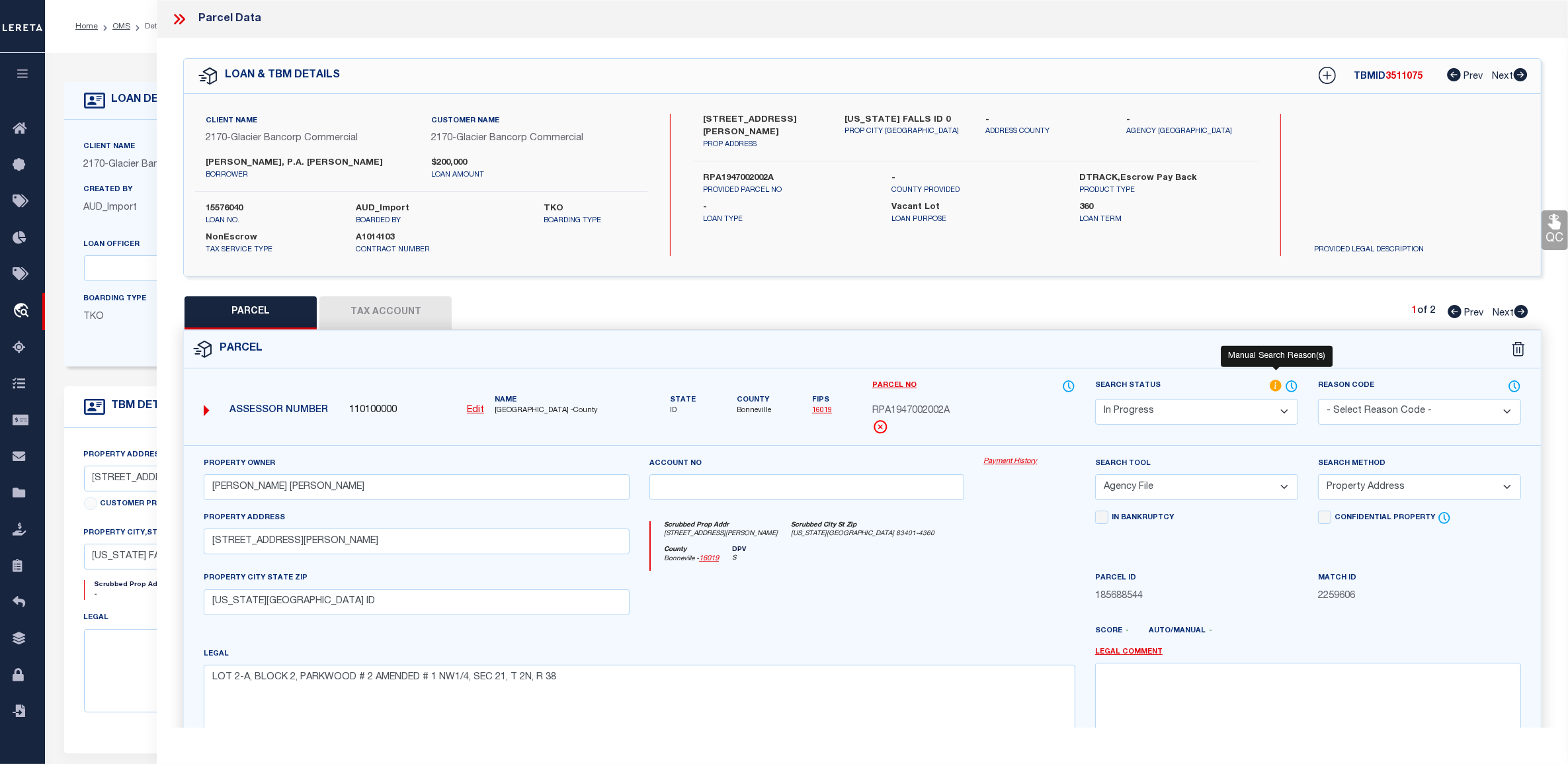
click at [1274, 379] on icon at bounding box center [1276, 386] width 13 height 15
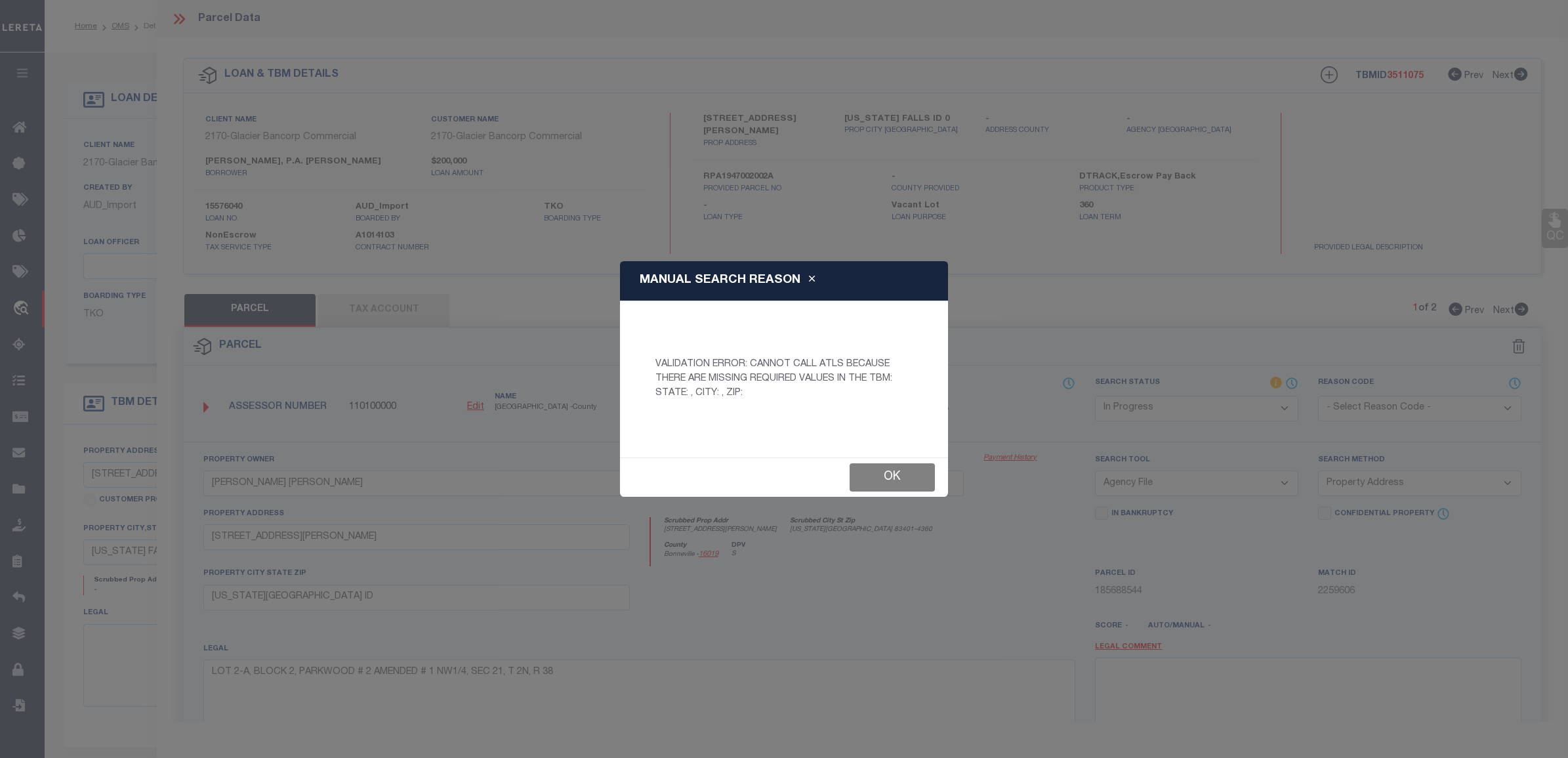
click at [912, 476] on button "Ok" at bounding box center [893, 477] width 86 height 28
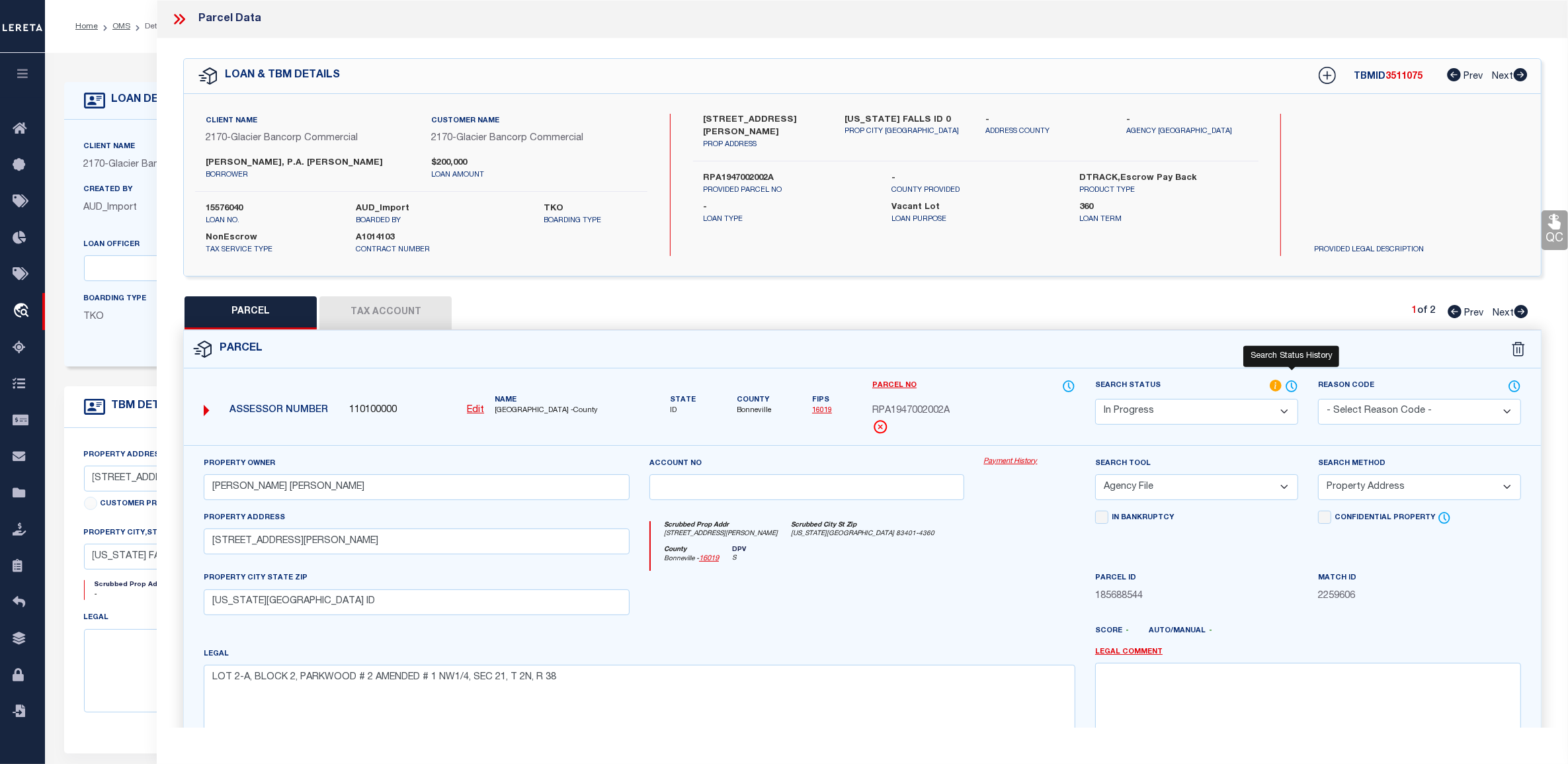
click at [1293, 384] on icon at bounding box center [1291, 386] width 13 height 15
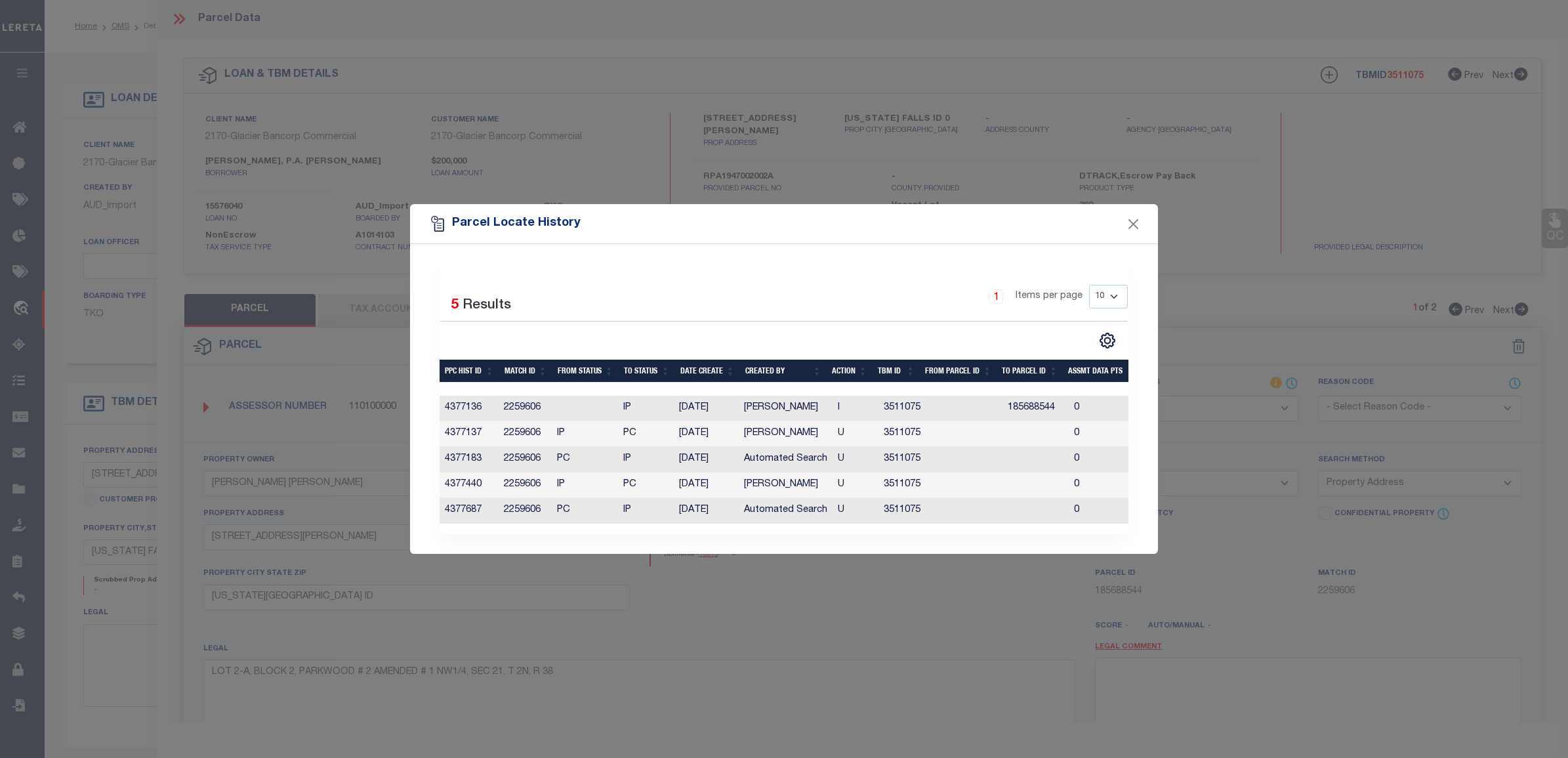
drag, startPoint x: 815, startPoint y: 428, endPoint x: 748, endPoint y: 429, distance: 67.0
click at [748, 429] on td "[PERSON_NAME]" at bounding box center [785, 433] width 94 height 26
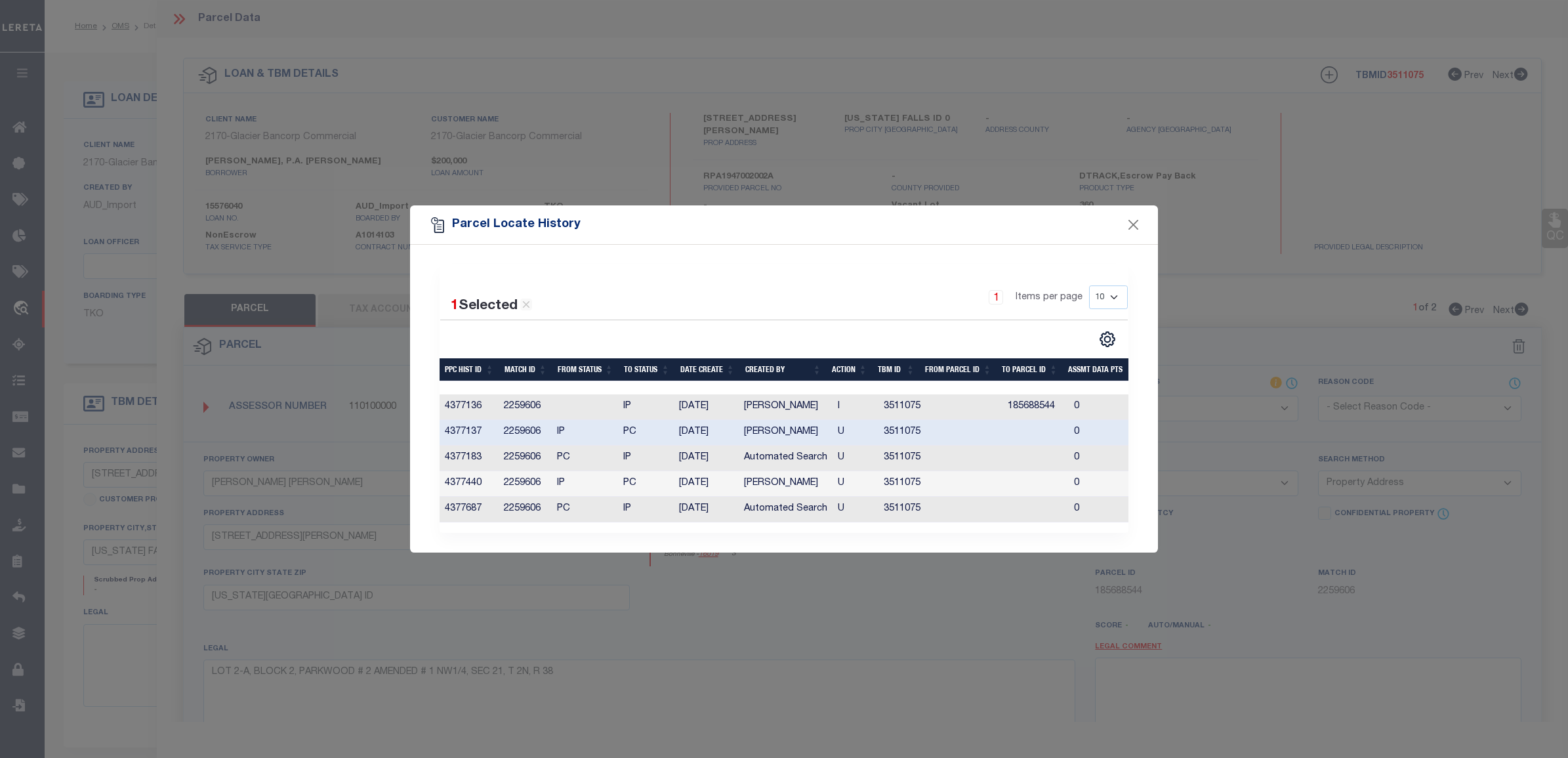
click at [651, 430] on td "PC" at bounding box center [646, 433] width 56 height 26
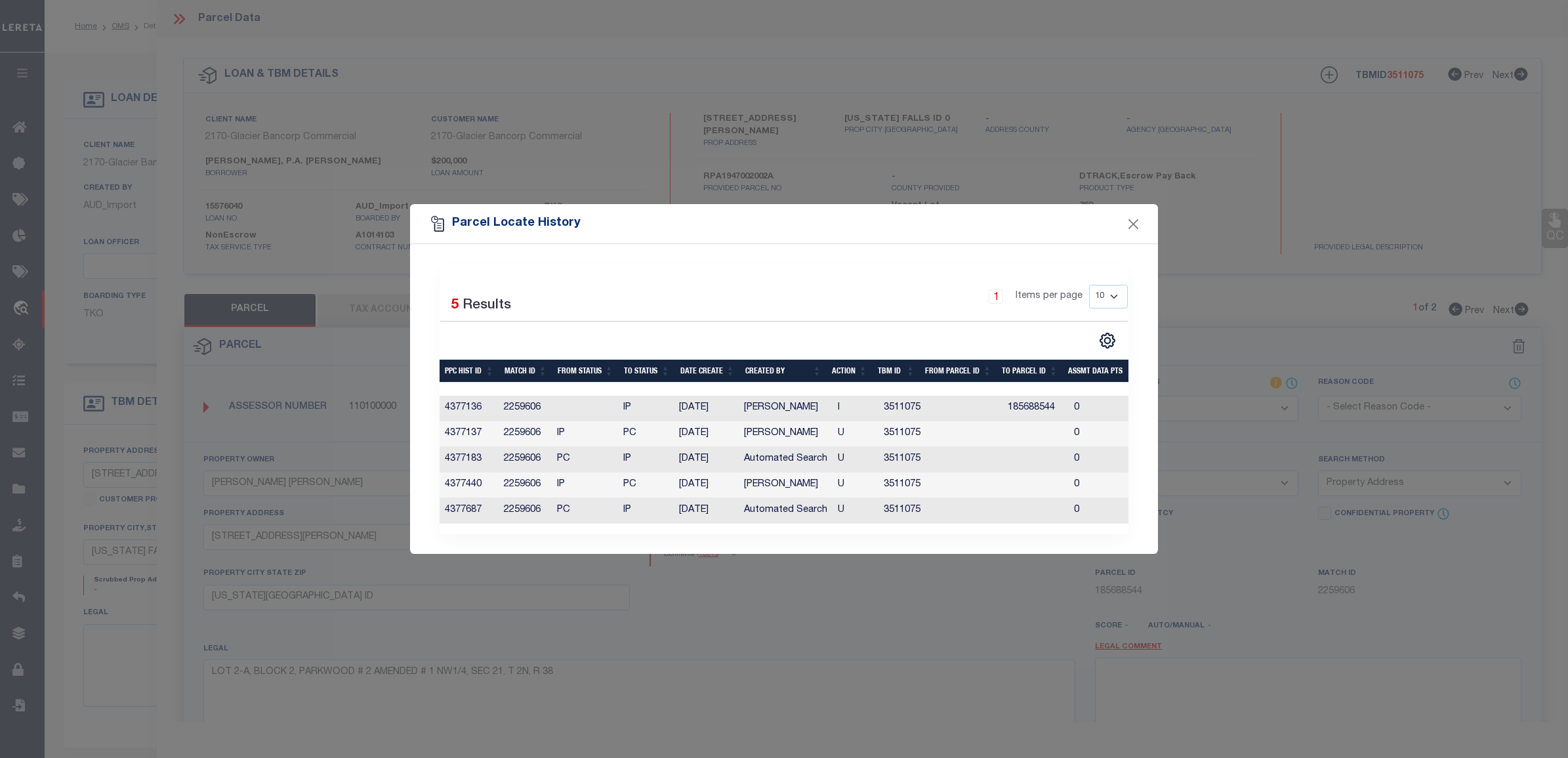
drag, startPoint x: 798, startPoint y: 458, endPoint x: 730, endPoint y: 456, distance: 68.0
click at [730, 456] on tr "4377183 2259606 PC IP [DATE] Automated Search U 3511075 0 0 0 0 0 0 0 0" at bounding box center [1036, 459] width 1192 height 26
click at [779, 457] on td "Automated Search" at bounding box center [785, 459] width 94 height 26
click at [825, 454] on td "Automated Search" at bounding box center [785, 459] width 94 height 26
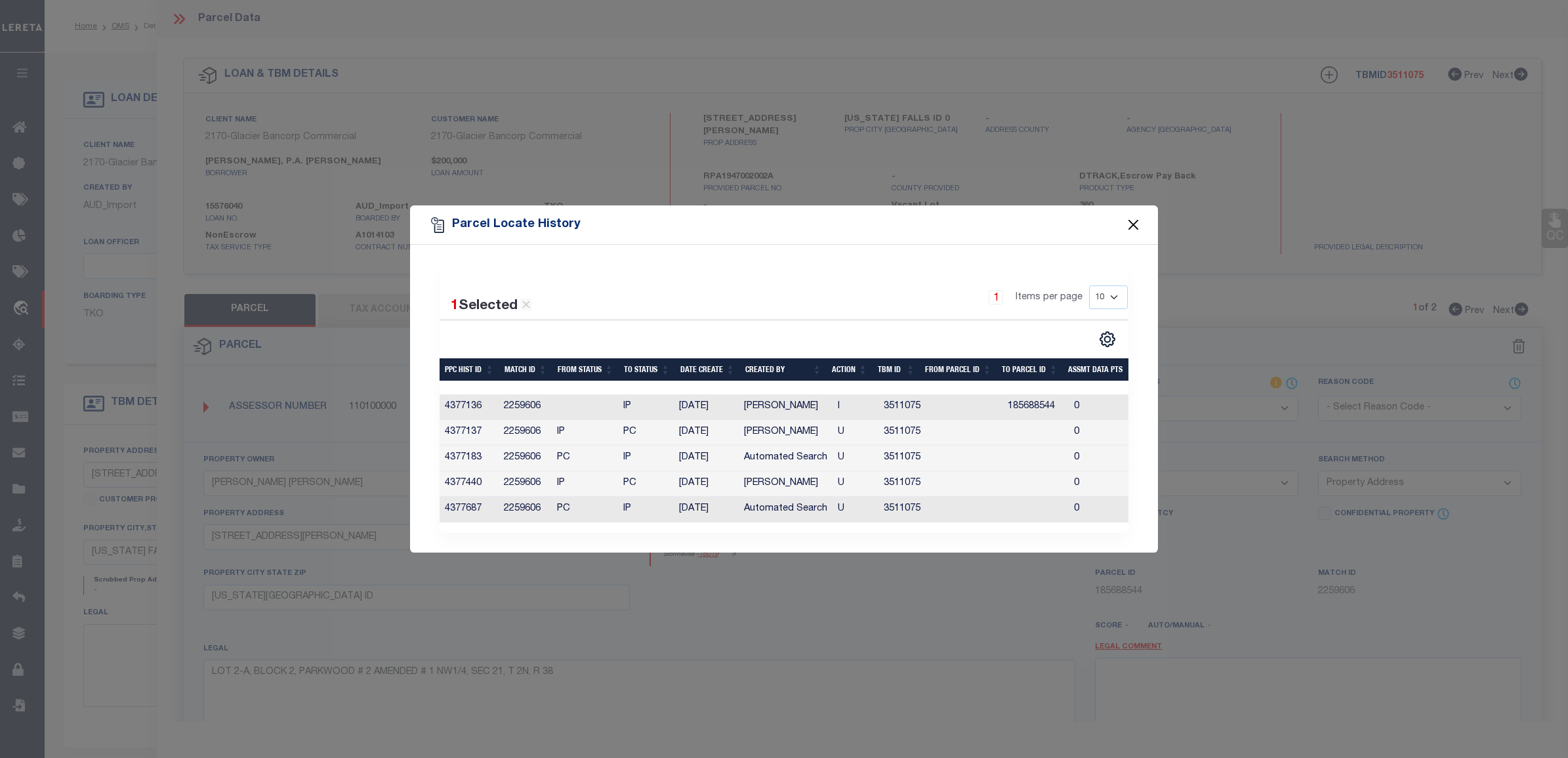
click at [1135, 220] on button "Close" at bounding box center [1134, 225] width 17 height 17
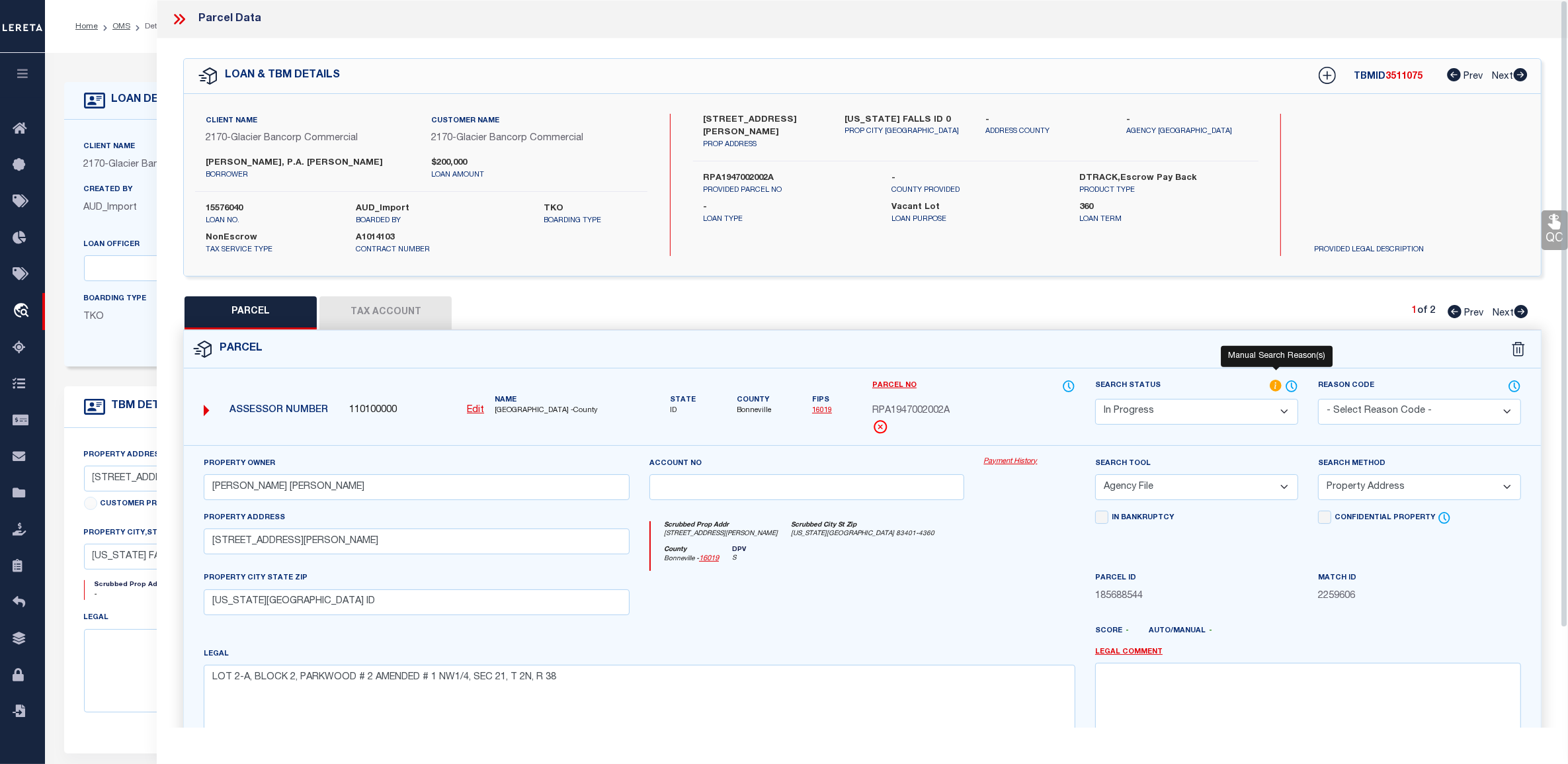
click at [1275, 381] on icon at bounding box center [1276, 386] width 13 height 15
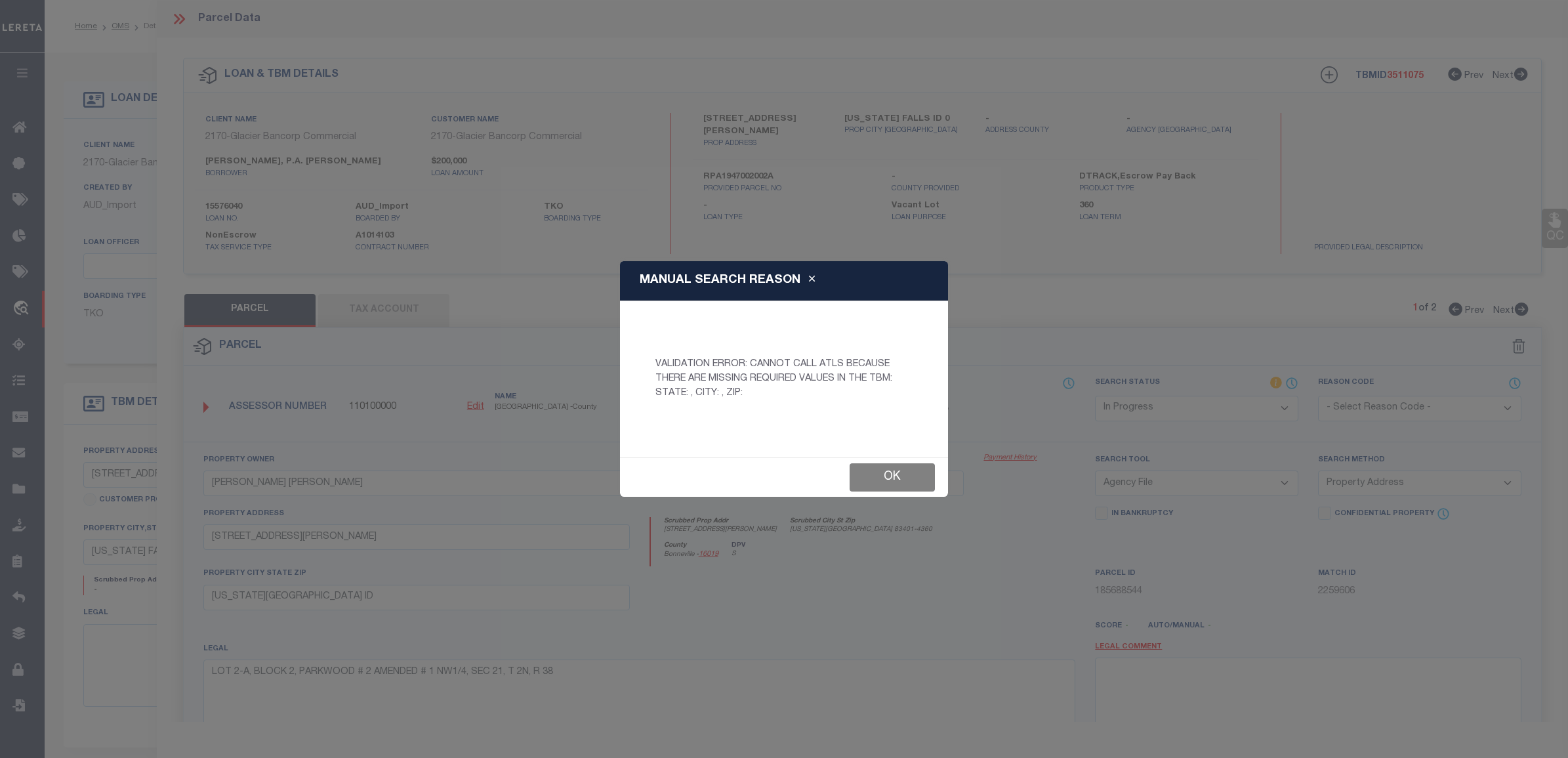
click at [910, 476] on button "Ok" at bounding box center [893, 477] width 86 height 28
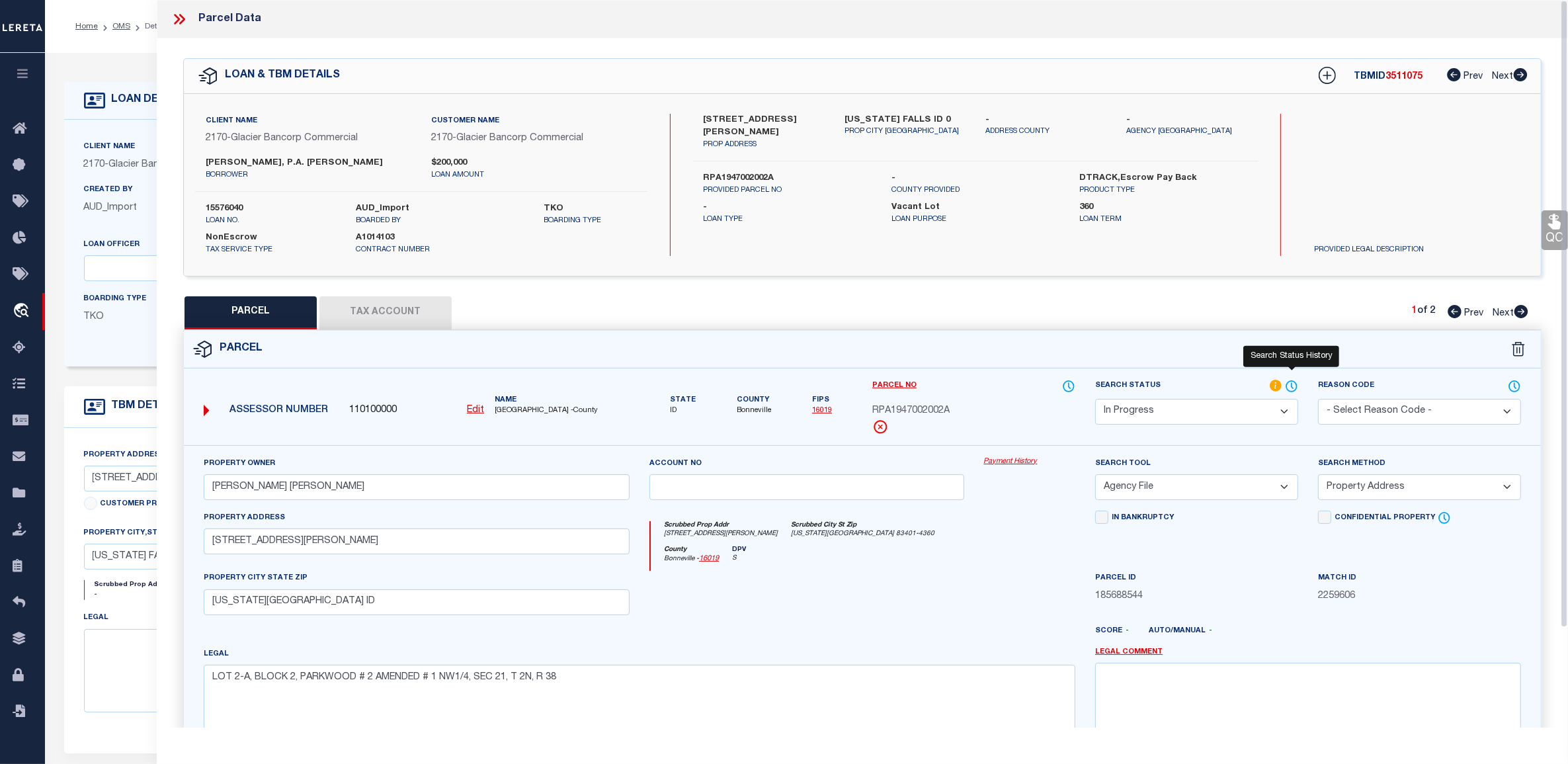
click at [1285, 381] on icon at bounding box center [1291, 386] width 13 height 15
